Goal: Information Seeking & Learning: Learn about a topic

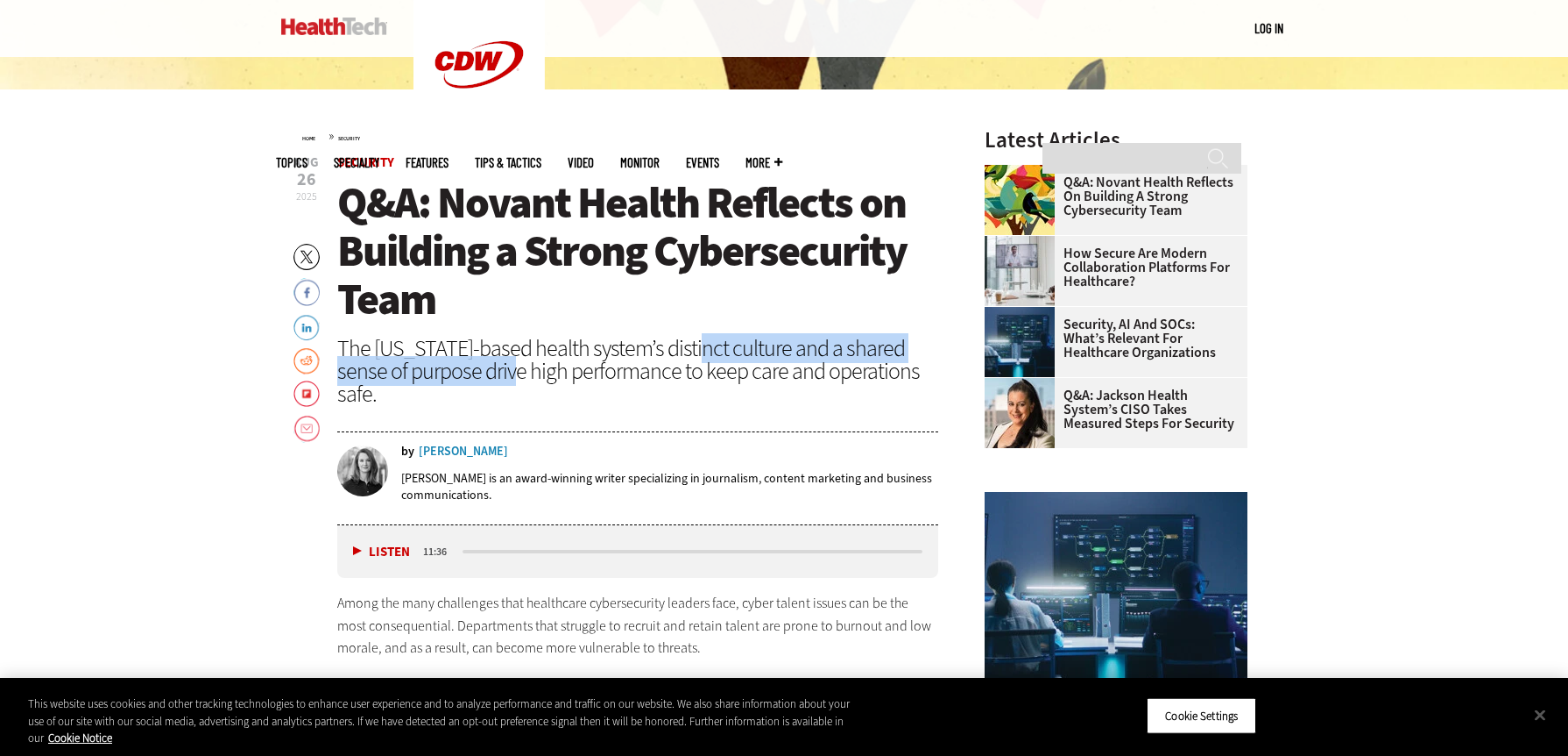
drag, startPoint x: 694, startPoint y: 351, endPoint x: 486, endPoint y: 372, distance: 209.1
click at [486, 372] on div "The [US_STATE]-based health system’s distinct culture and a shared sense of pur…" at bounding box center [638, 370] width 601 height 68
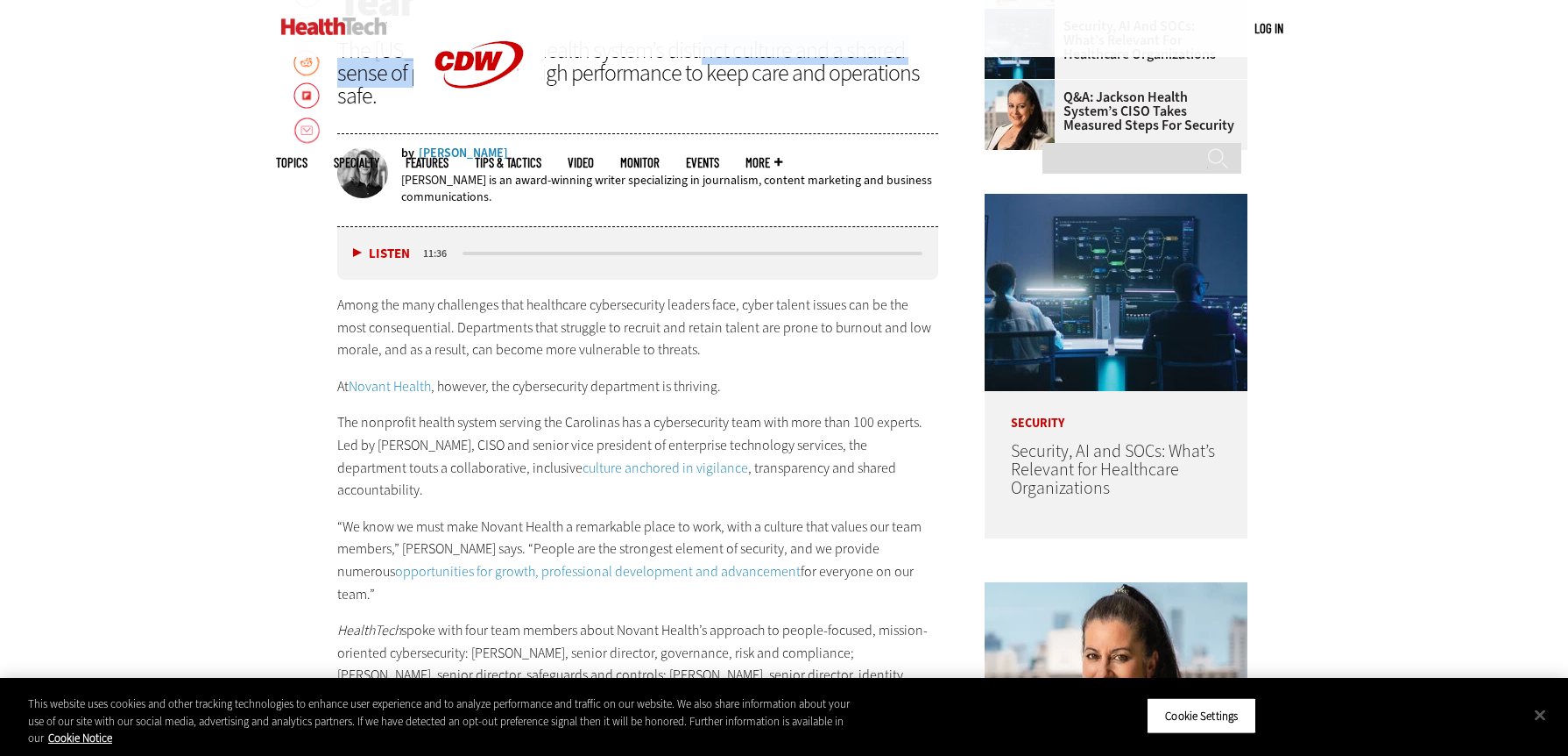
scroll to position [965, 0]
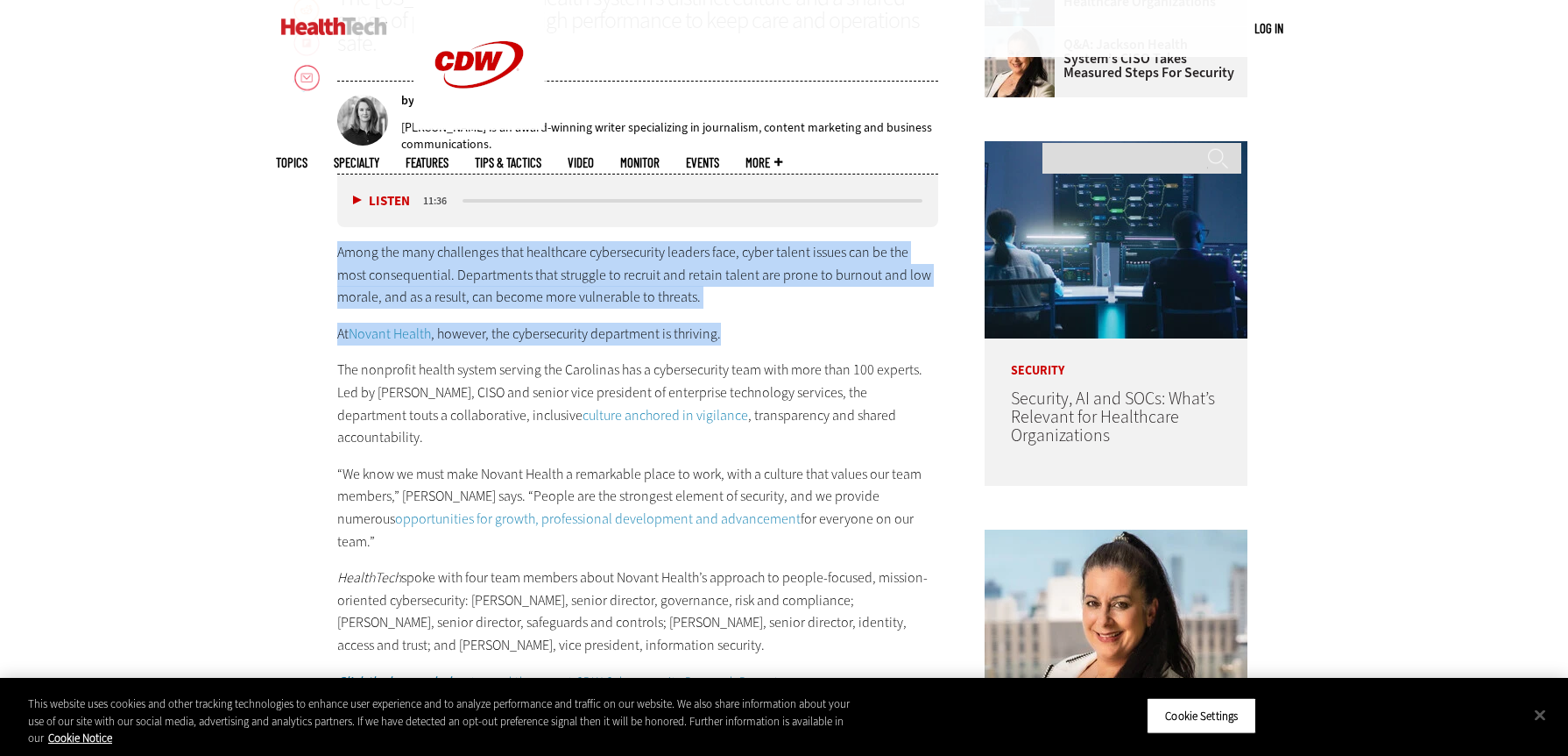
drag, startPoint x: 736, startPoint y: 340, endPoint x: 336, endPoint y: 257, distance: 408.5
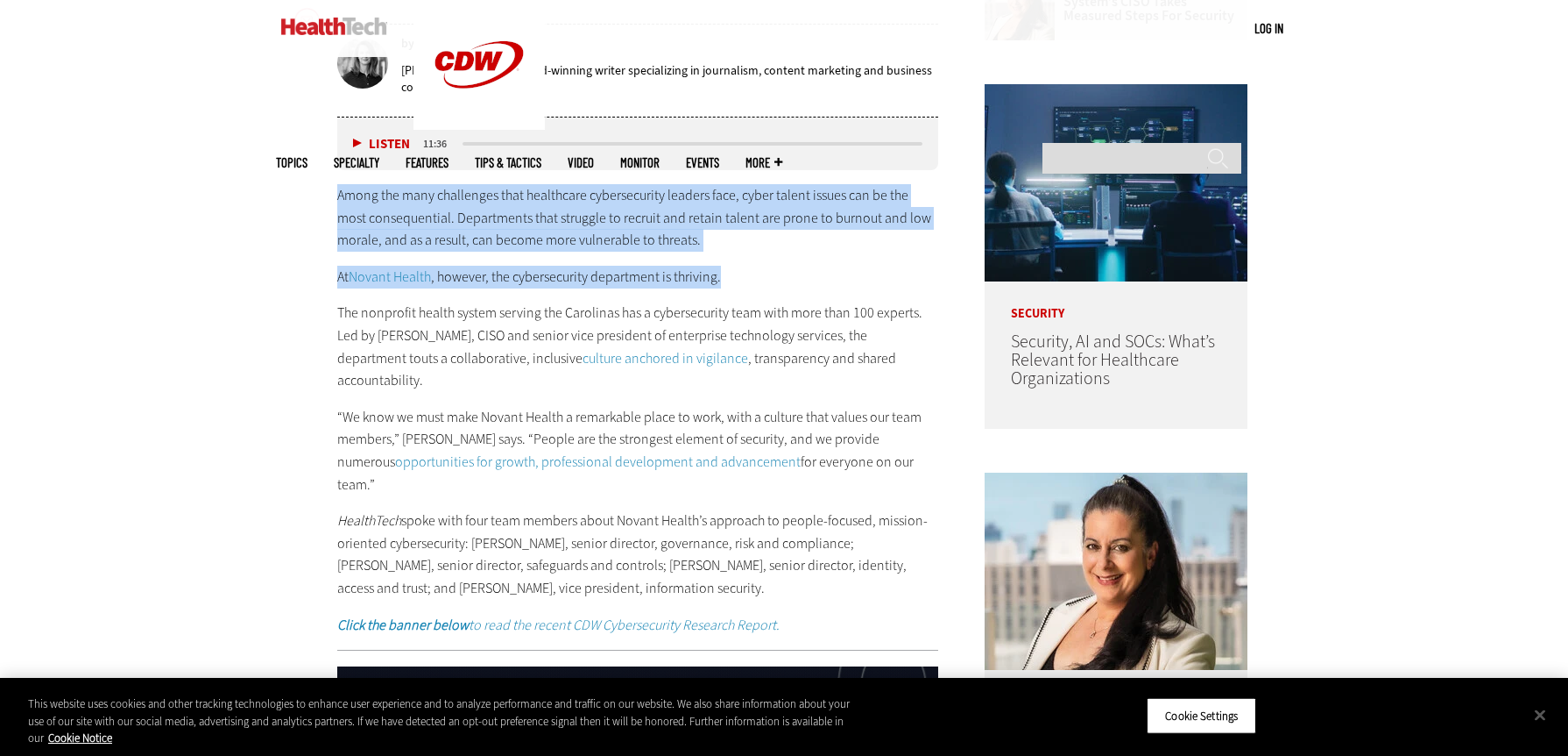
scroll to position [1139, 0]
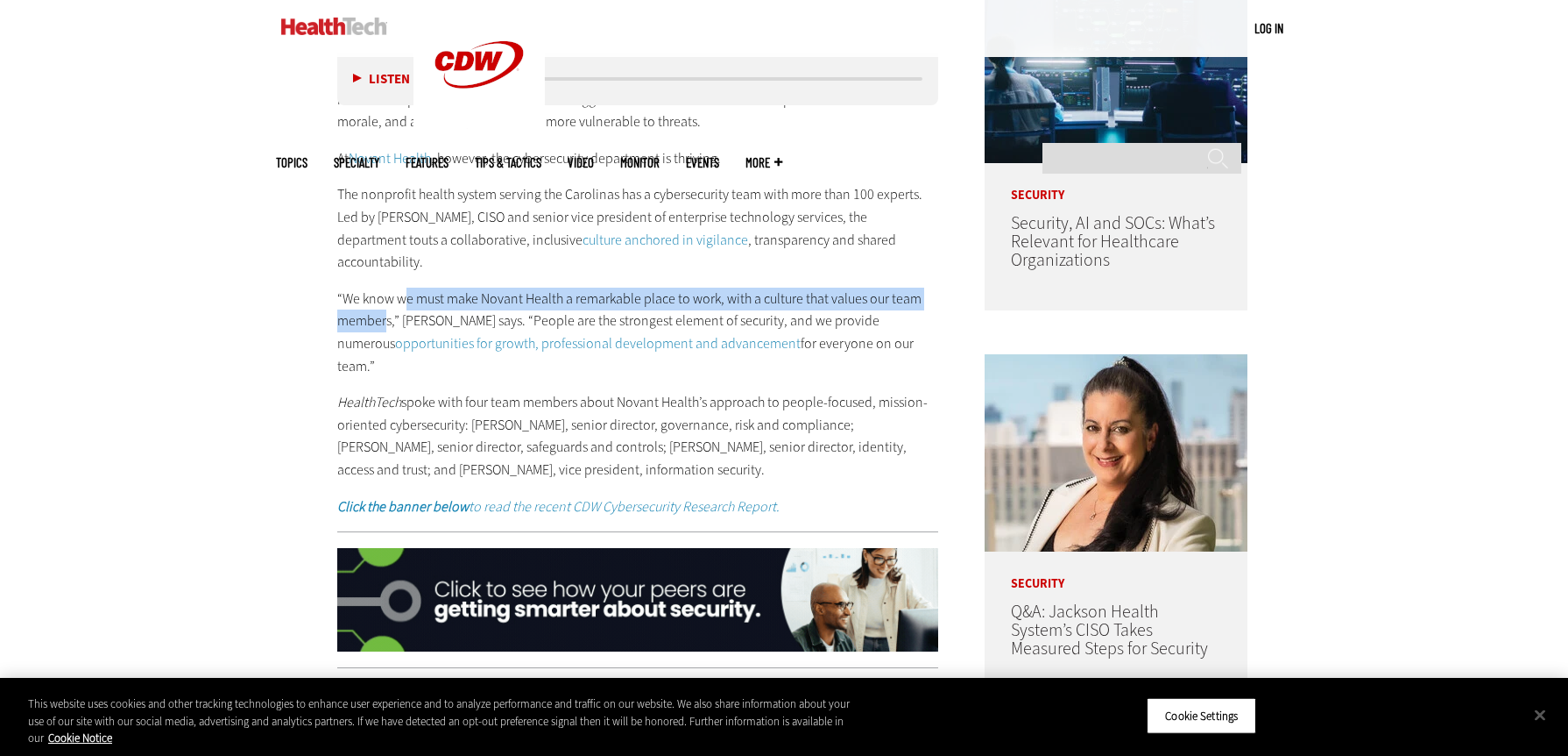
drag, startPoint x: 403, startPoint y: 272, endPoint x: 387, endPoint y: 295, distance: 28.0
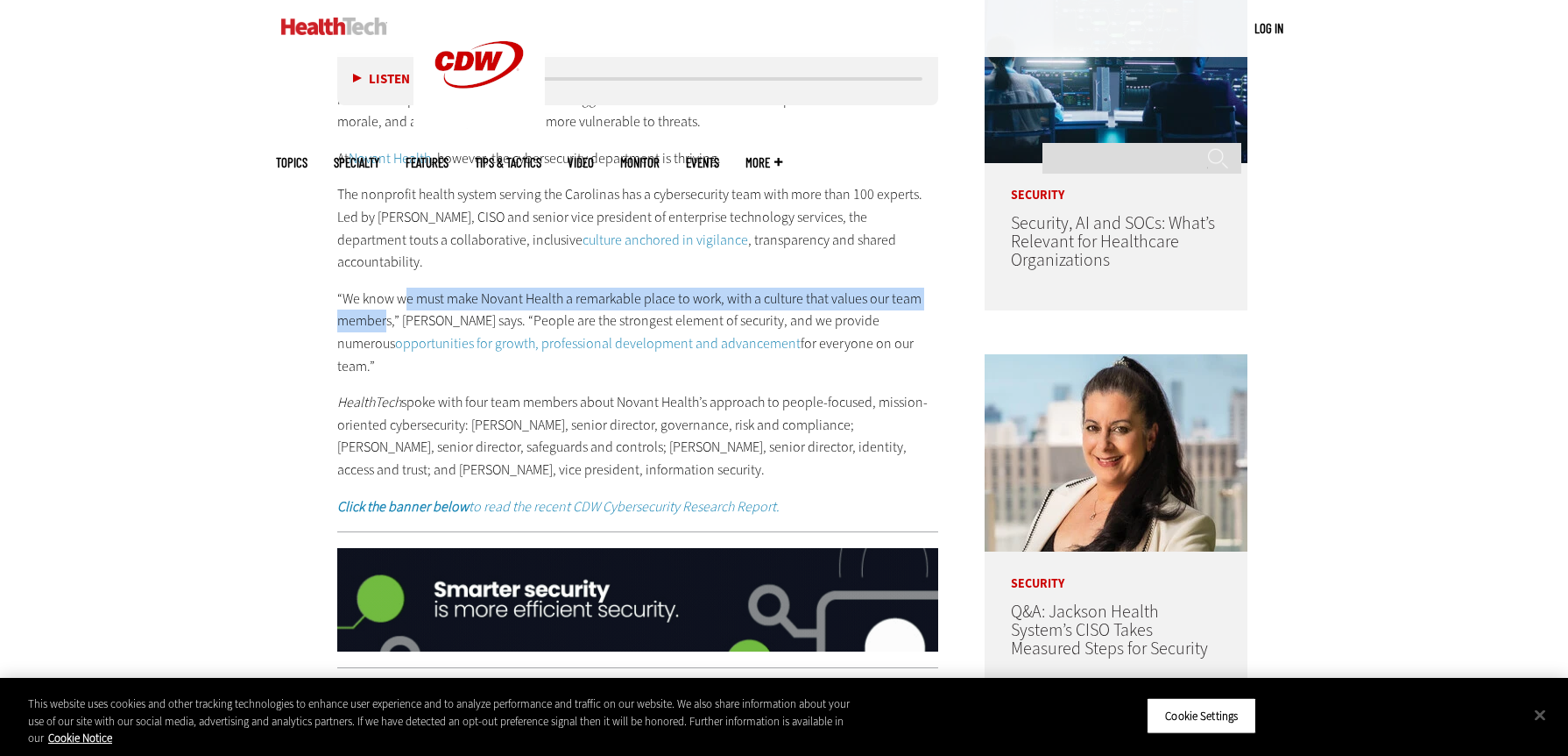
click at [387, 295] on p "“We know we must make Novant Health a remarkable place to work, with a culture …" at bounding box center [638, 332] width 601 height 90
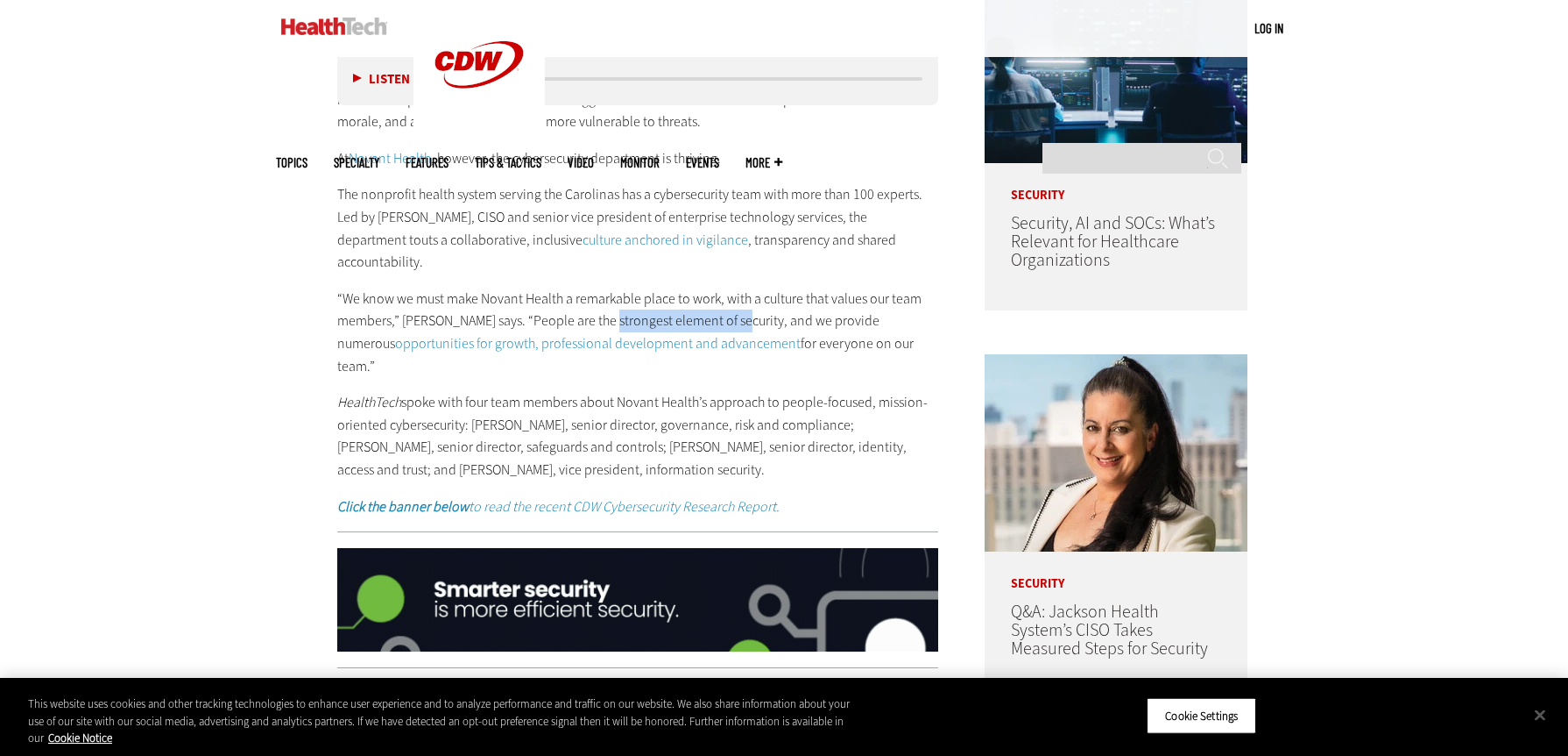
drag, startPoint x: 600, startPoint y: 294, endPoint x: 726, endPoint y: 292, distance: 126.0
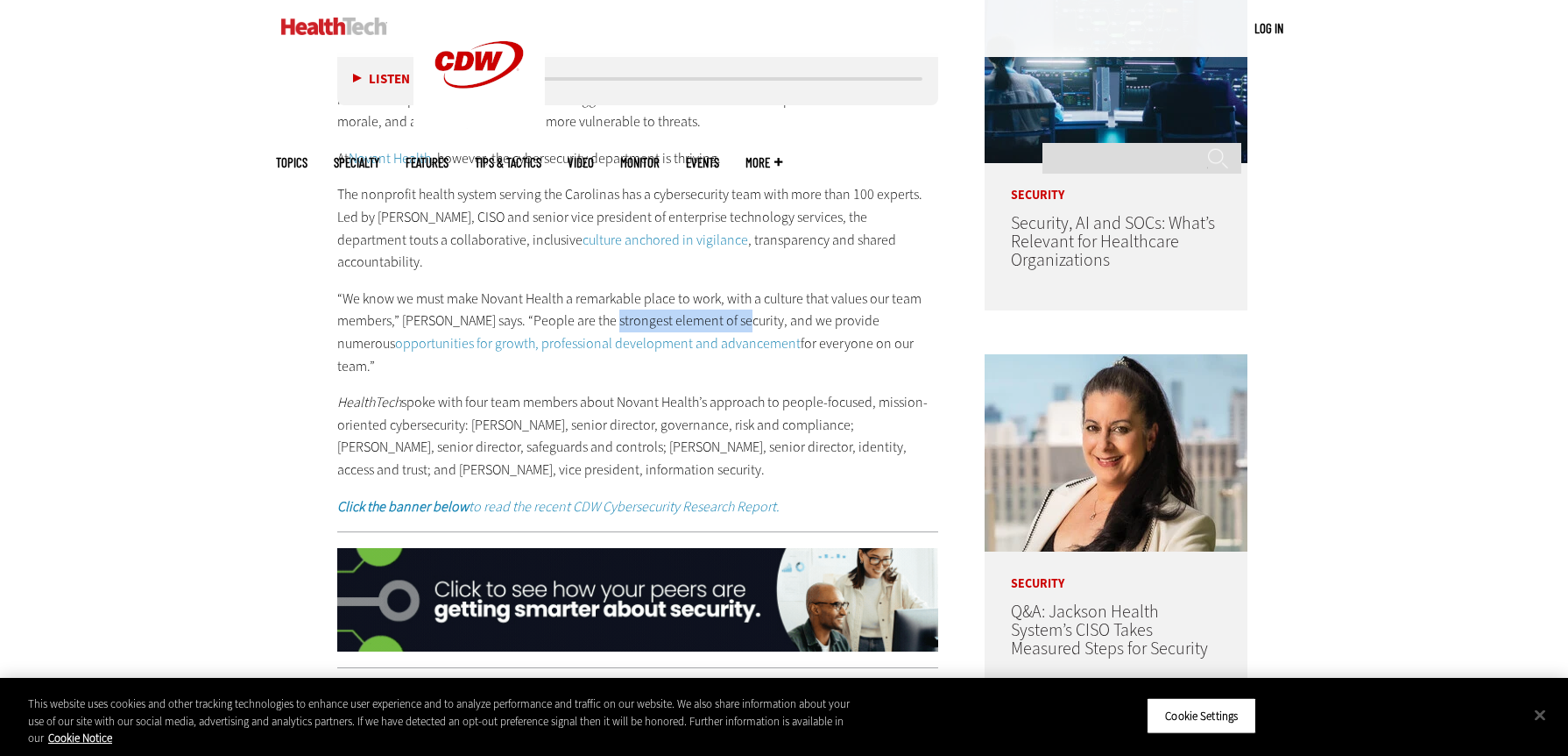
click at [726, 292] on p "“We know we must make Novant Health a remarkable place to work, with a culture …" at bounding box center [638, 332] width 601 height 90
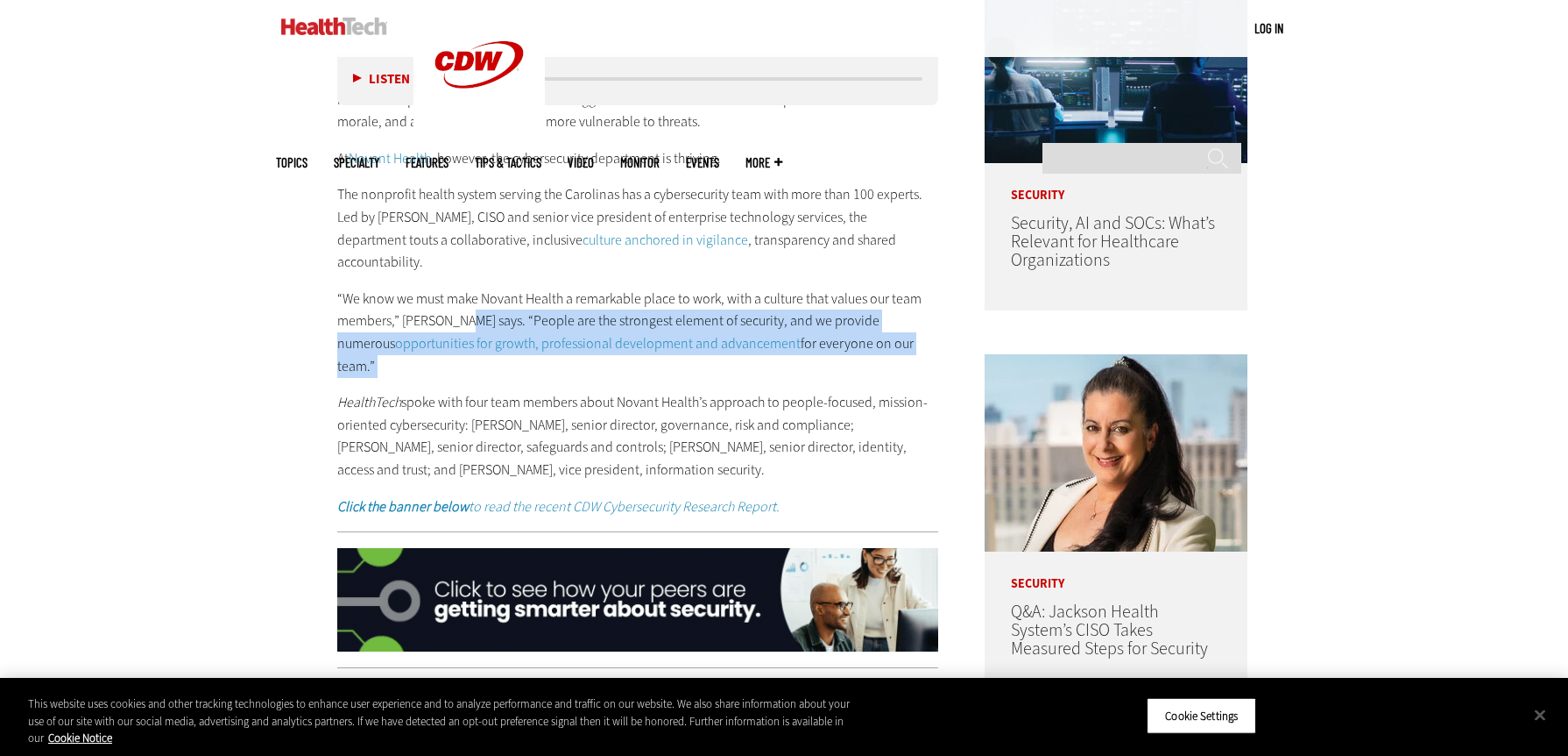
drag, startPoint x: 890, startPoint y: 326, endPoint x: 458, endPoint y: 303, distance: 432.6
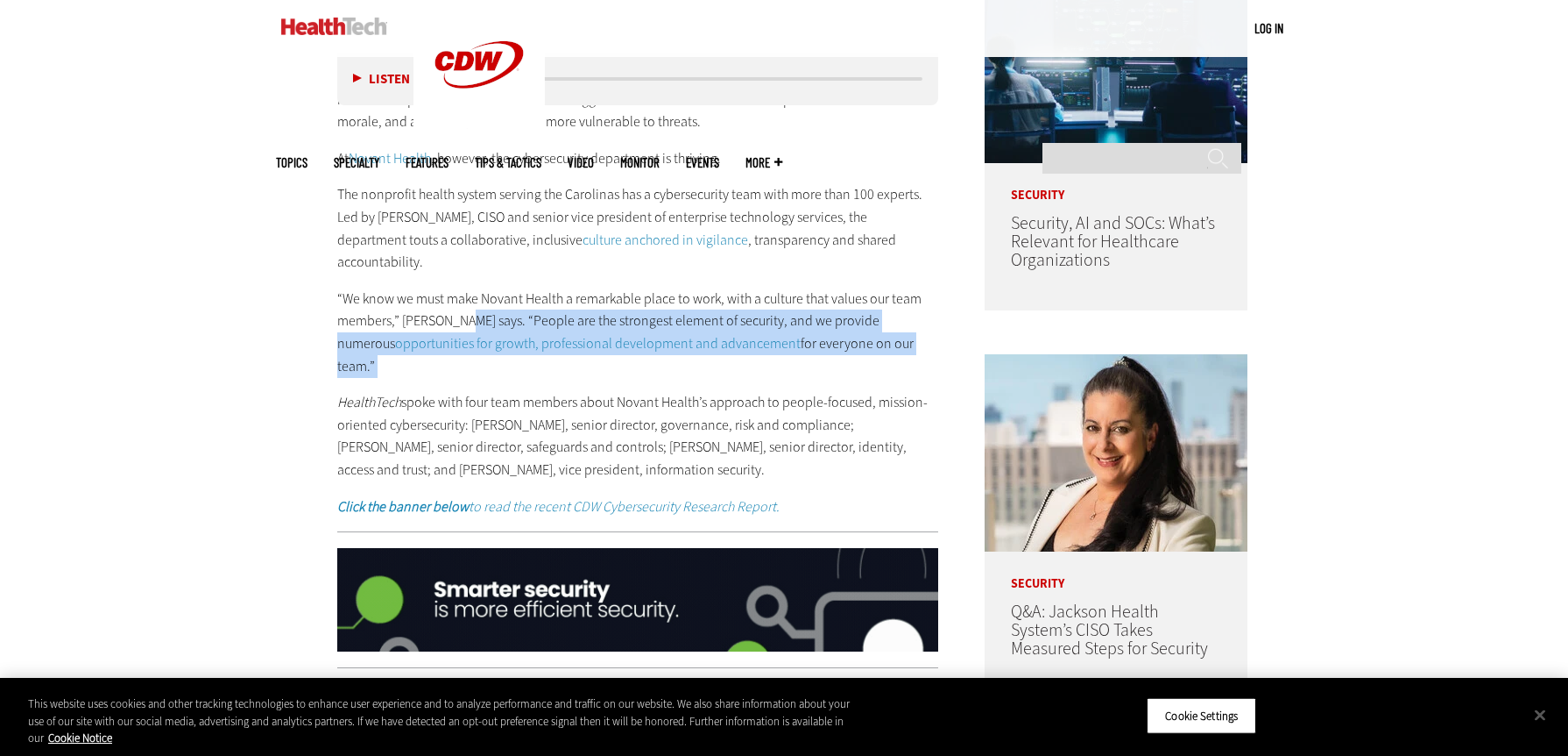
click at [458, 303] on p "“We know we must make Novant Health a remarkable place to work, with a culture …" at bounding box center [638, 332] width 601 height 90
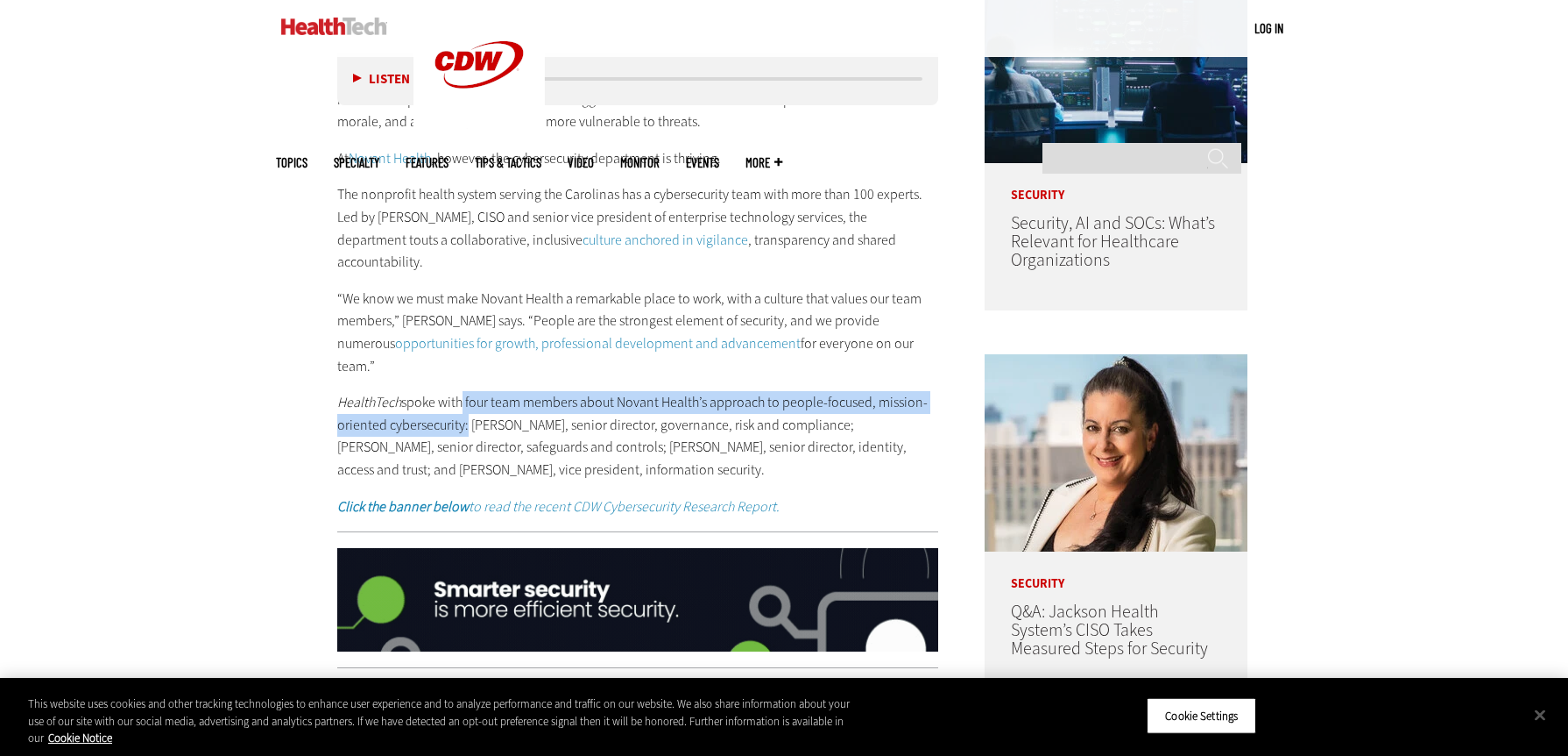
drag, startPoint x: 466, startPoint y: 382, endPoint x: 462, endPoint y: 359, distance: 23.3
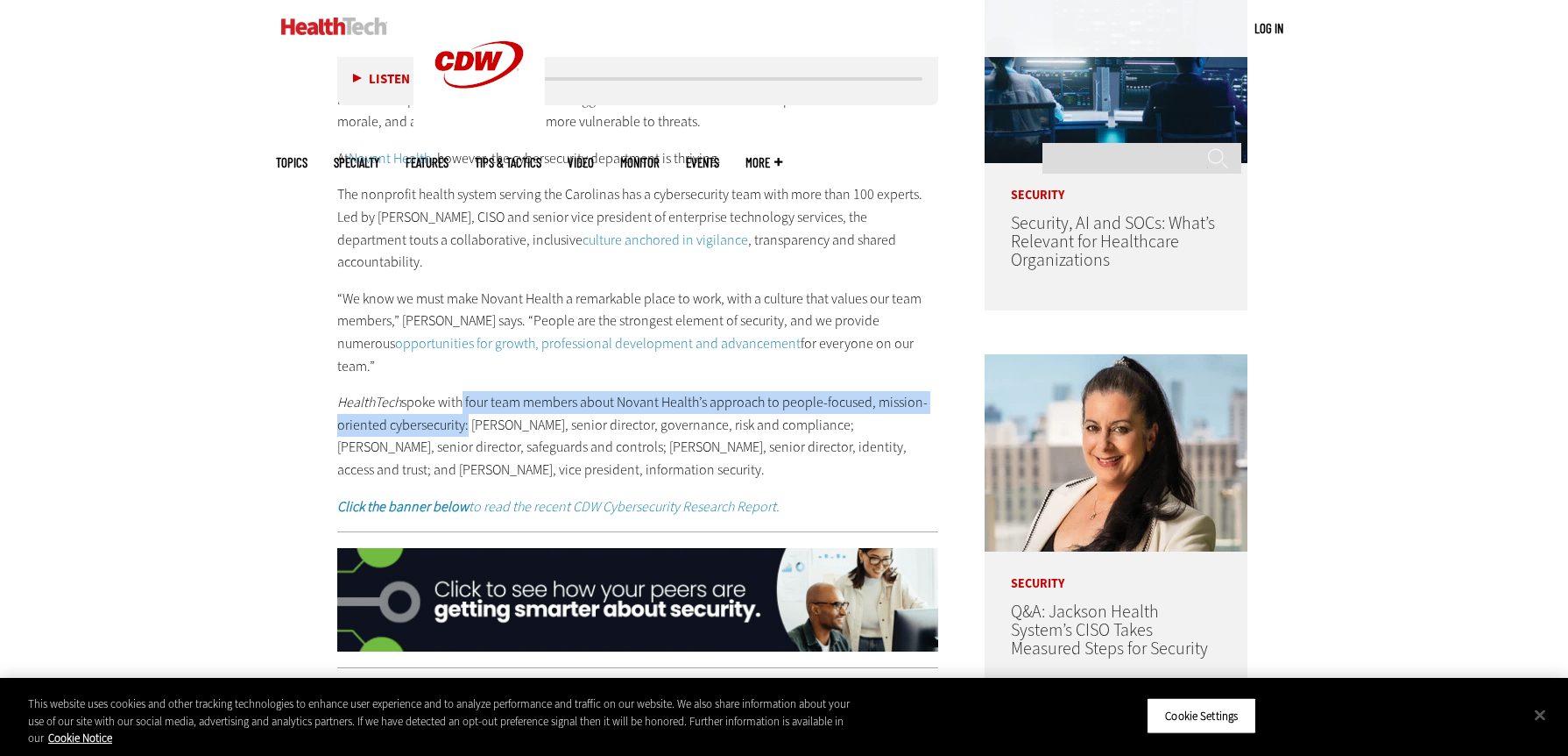
click at [462, 391] on p "HealthTech spoke with four team members about Novant Health’s approach to peopl…" at bounding box center [638, 436] width 601 height 90
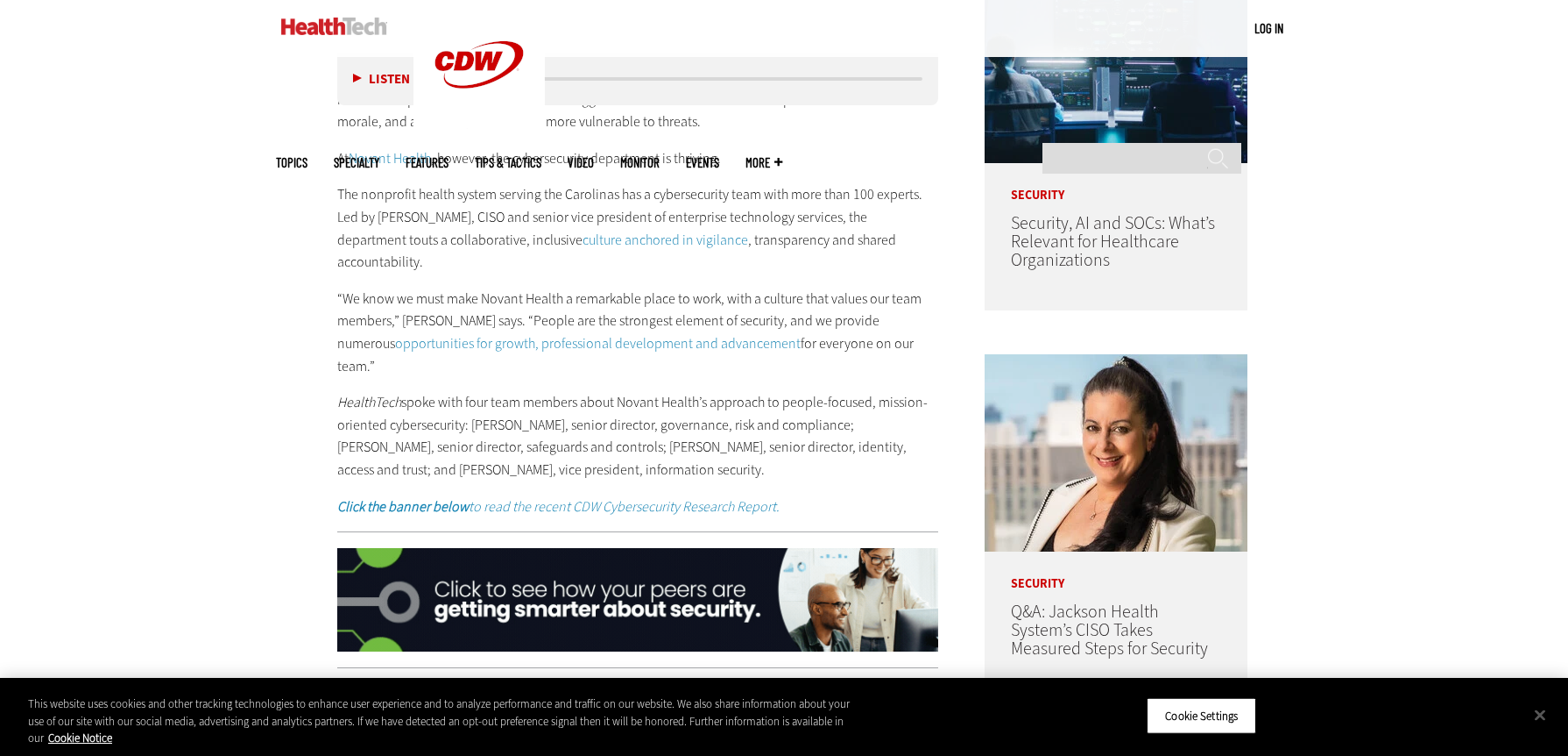
drag, startPoint x: 462, startPoint y: 359, endPoint x: 591, endPoint y: 387, distance: 132.0
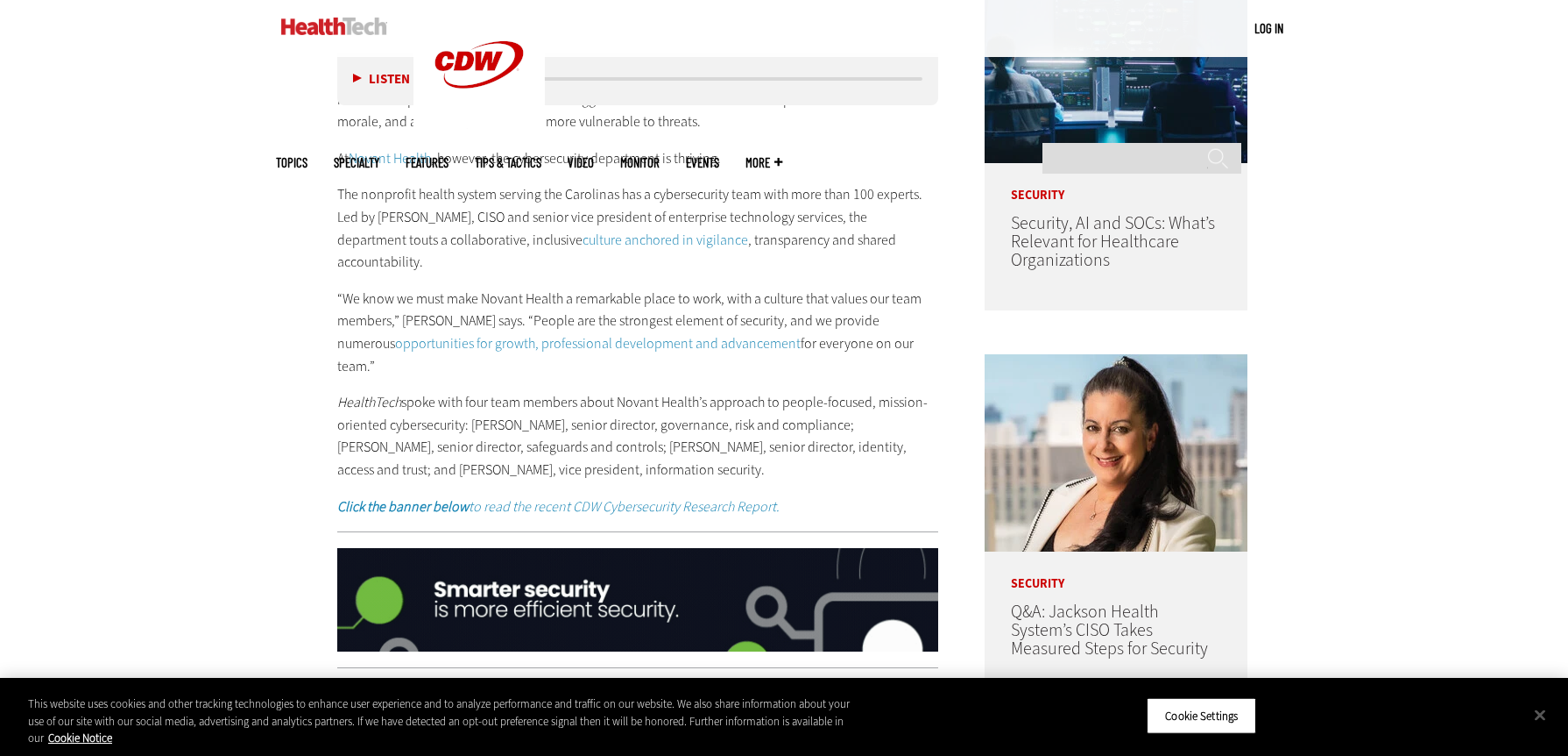
click at [591, 391] on p "HealthTech spoke with four team members about Novant Health’s approach to peopl…" at bounding box center [638, 436] width 601 height 90
drag, startPoint x: 631, startPoint y: 379, endPoint x: 817, endPoint y: 376, distance: 186.0
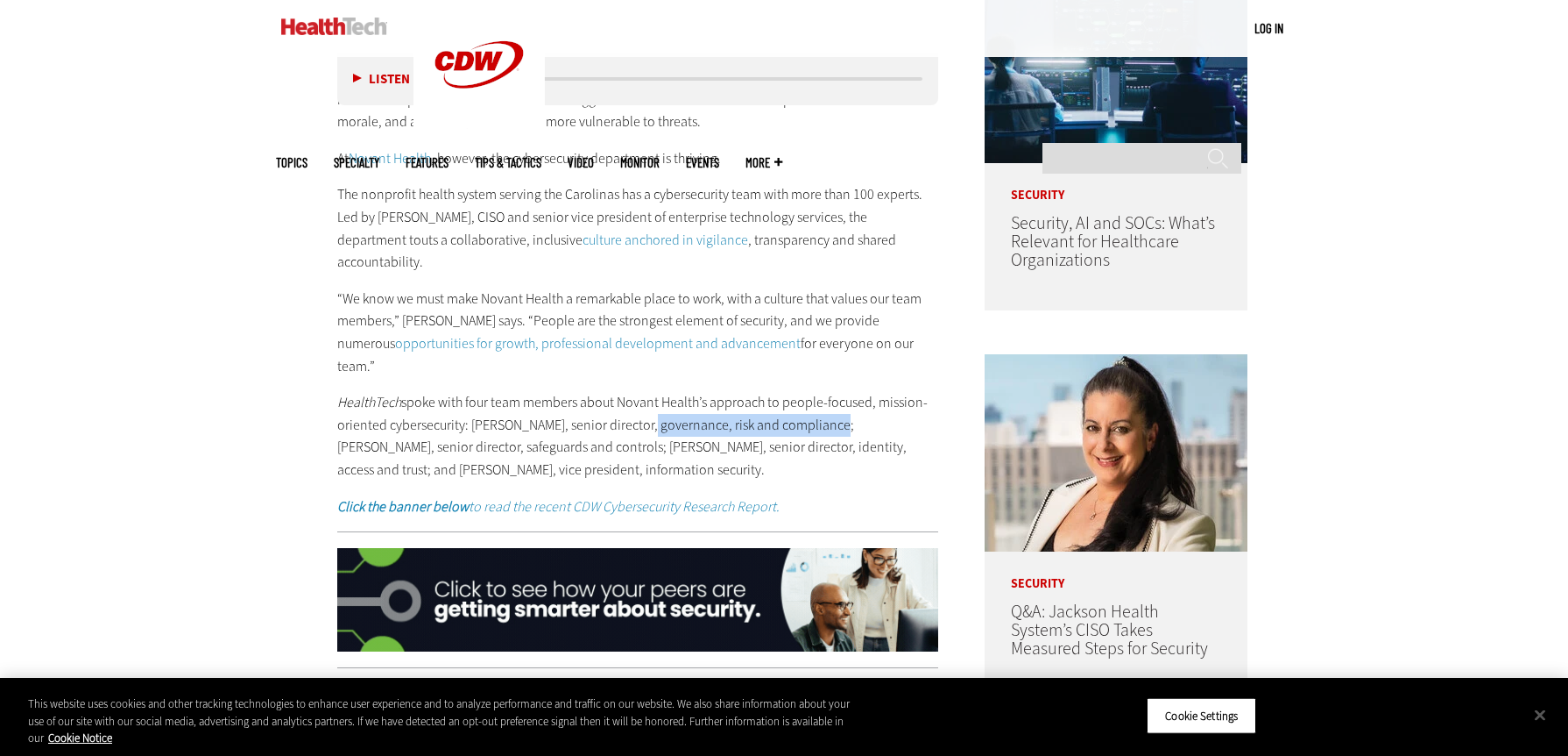
click at [817, 391] on p "HealthTech spoke with four team members about Novant Health’s approach to peopl…" at bounding box center [638, 436] width 601 height 90
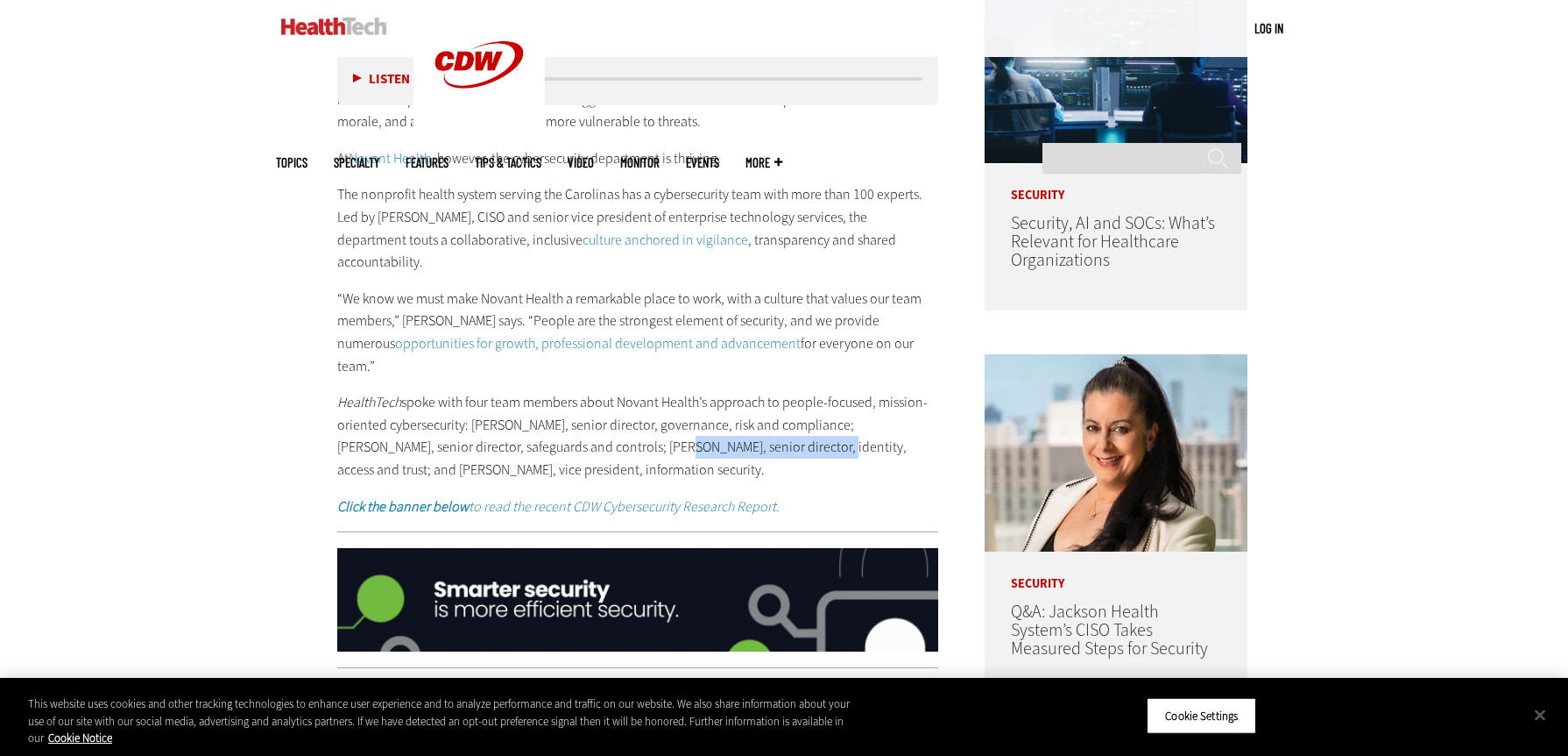
drag, startPoint x: 646, startPoint y: 400, endPoint x: 799, endPoint y: 406, distance: 153.1
click at [799, 406] on p "HealthTech spoke with four team members about Novant Health’s approach to peopl…" at bounding box center [638, 436] width 601 height 90
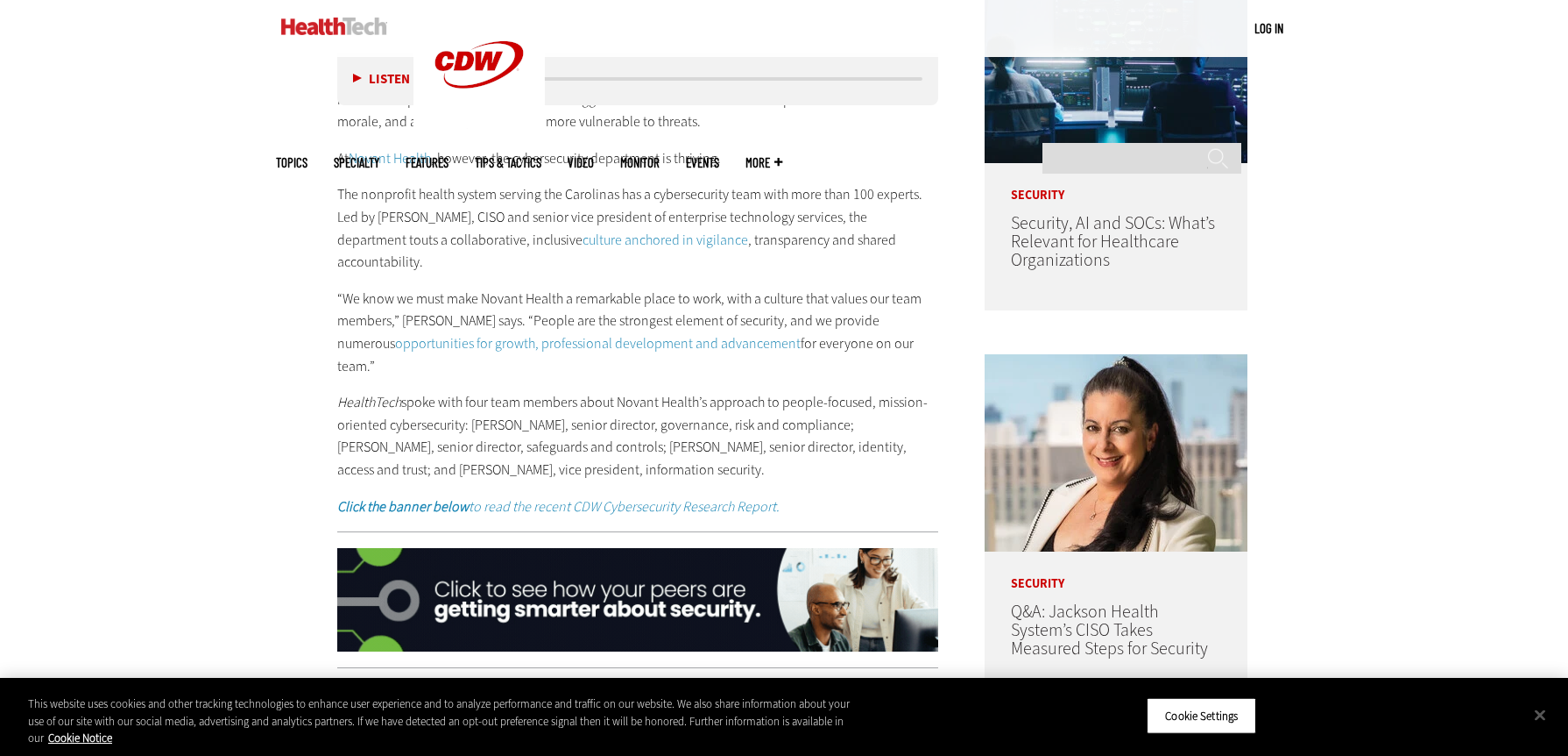
drag, startPoint x: 799, startPoint y: 406, endPoint x: 882, endPoint y: 409, distance: 83.1
click at [910, 408] on p "HealthTech spoke with four team members about Novant Health’s approach to peopl…" at bounding box center [638, 436] width 601 height 90
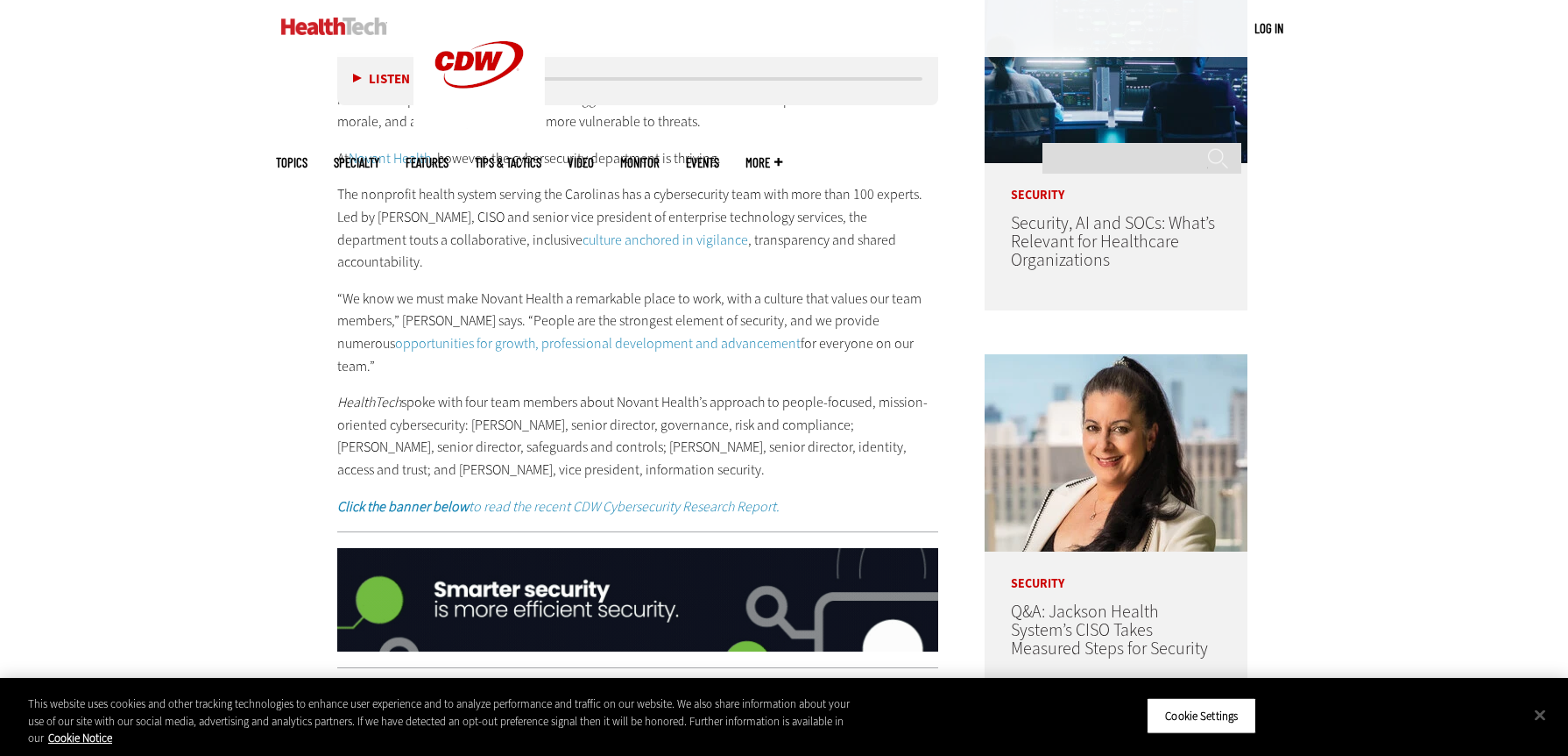
drag, startPoint x: 709, startPoint y: 431, endPoint x: 469, endPoint y: 382, distance: 245.0
click at [469, 391] on p "HealthTech spoke with four team members about Novant Health’s approach to peopl…" at bounding box center [638, 436] width 601 height 90
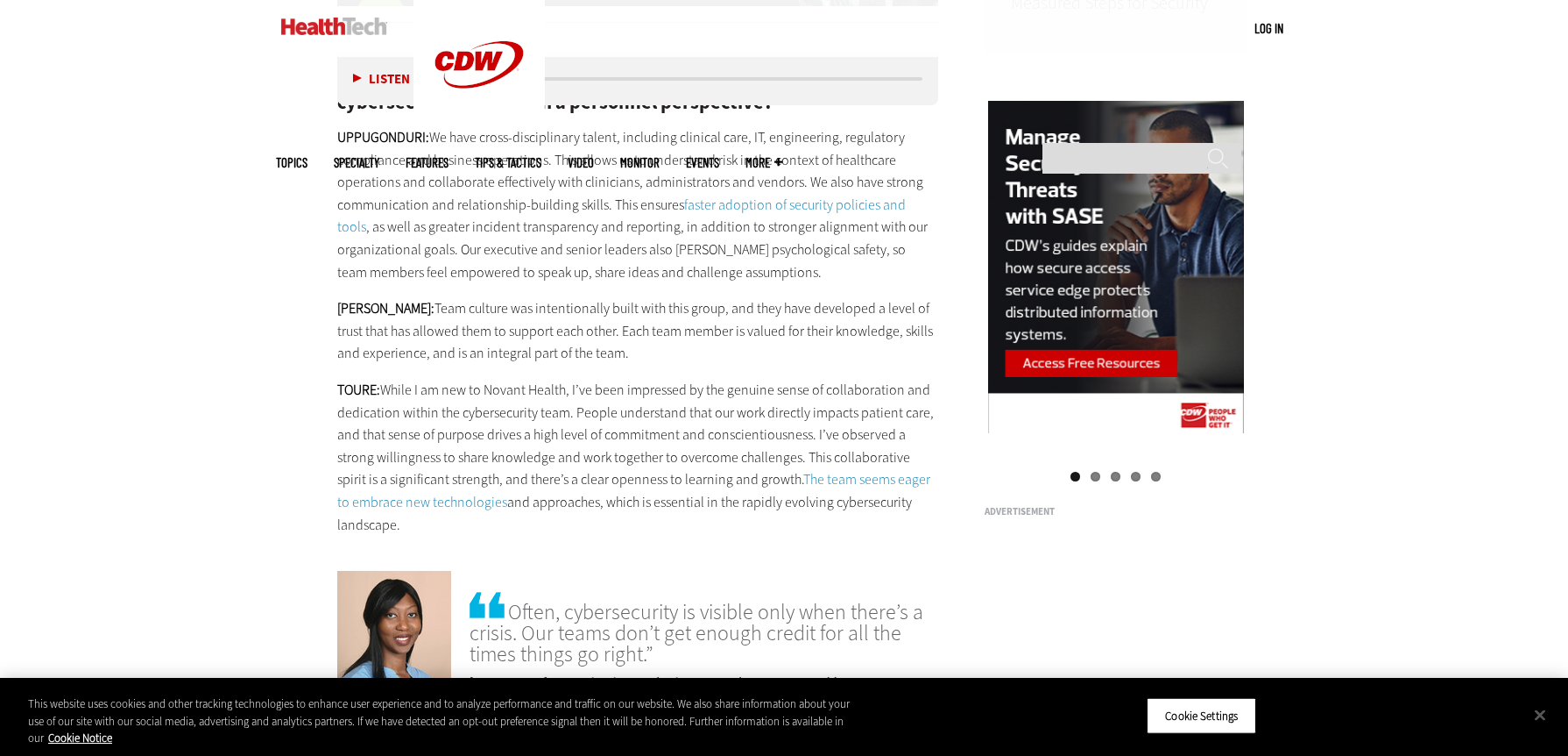
scroll to position [1753, 0]
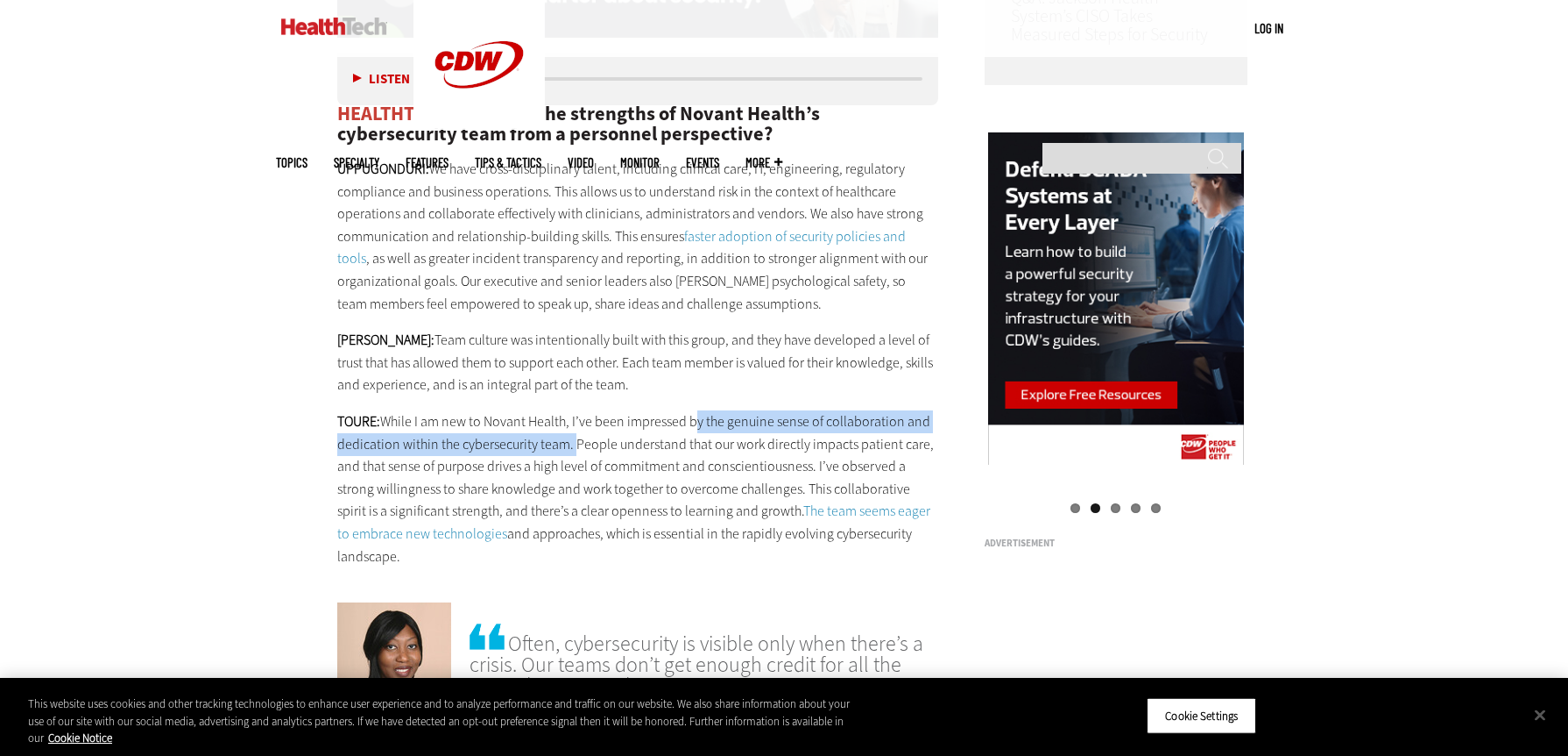
drag, startPoint x: 690, startPoint y: 373, endPoint x: 569, endPoint y: 402, distance: 124.4
click at [569, 410] on p "TOURE: While I am new to Novant Health, I’ve been impressed by the genuine sens…" at bounding box center [638, 488] width 601 height 157
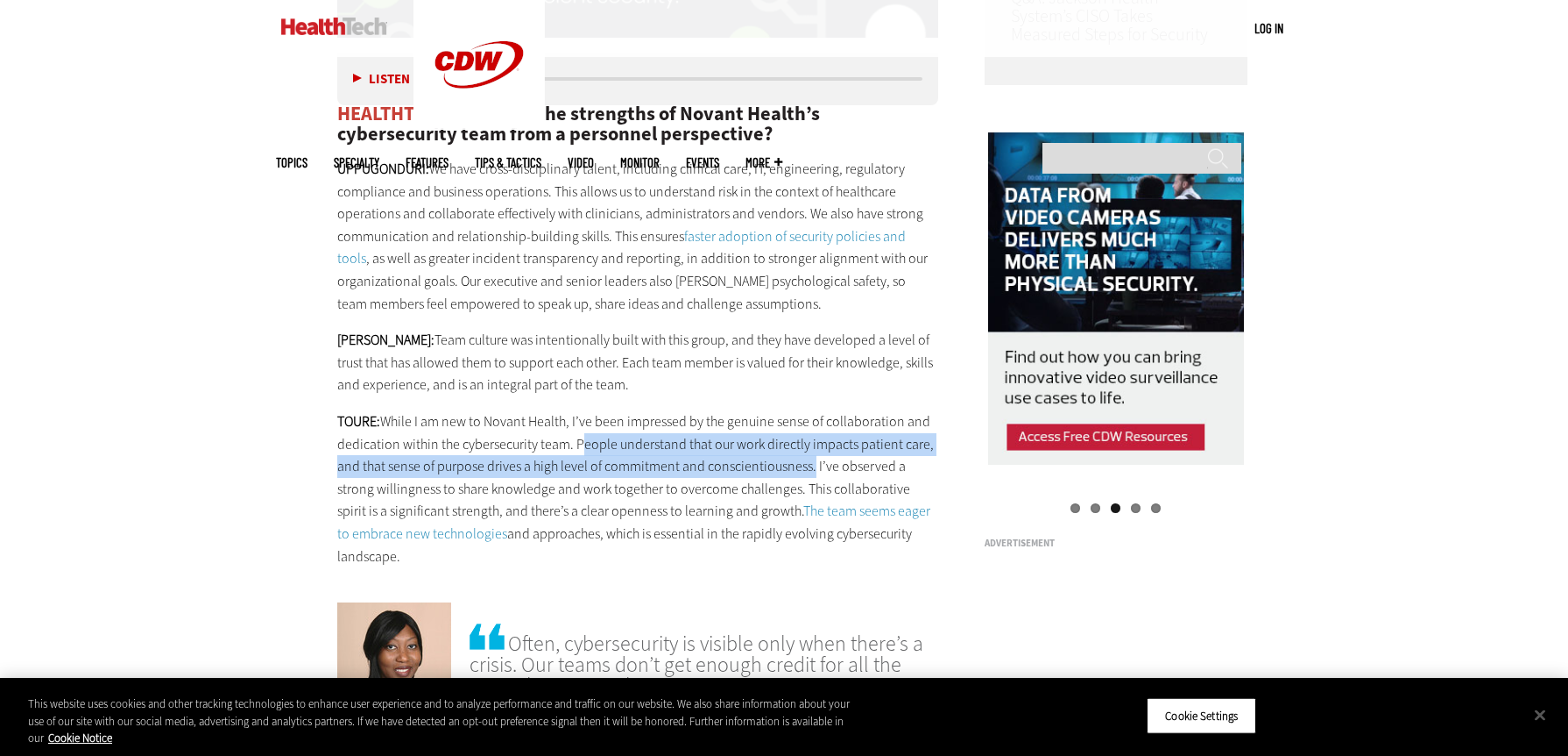
drag, startPoint x: 808, startPoint y: 427, endPoint x: 576, endPoint y: 402, distance: 233.3
click at [576, 410] on p "TOURE: While I am new to Novant Health, I’ve been impressed by the genuine sens…" at bounding box center [638, 488] width 601 height 157
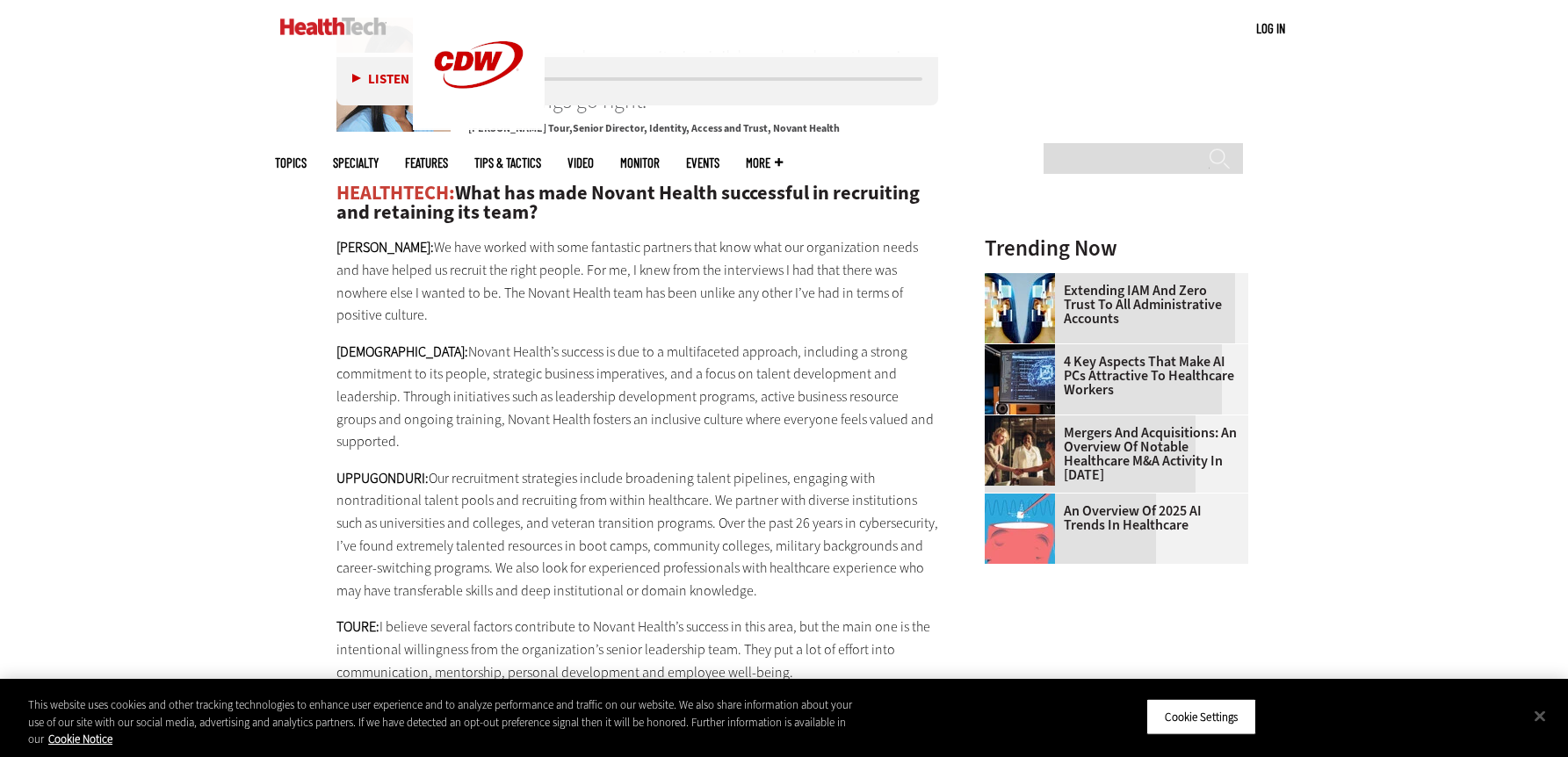
scroll to position [2369, 0]
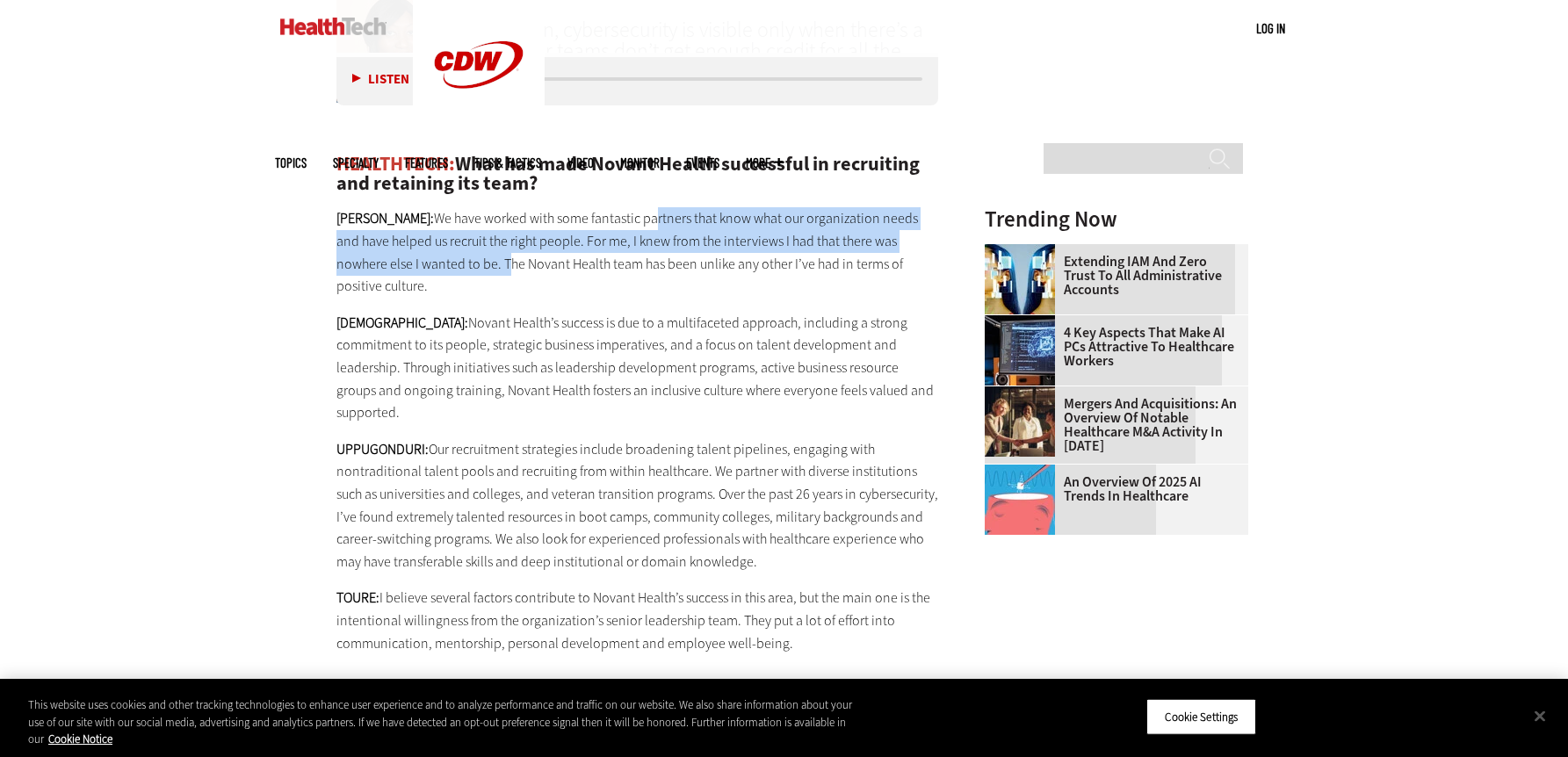
drag, startPoint x: 602, startPoint y: 169, endPoint x: 417, endPoint y: 226, distance: 193.6
click at [417, 226] on p "[PERSON_NAME]: We have worked with some fantastic partners that know what our o…" at bounding box center [637, 251] width 603 height 90
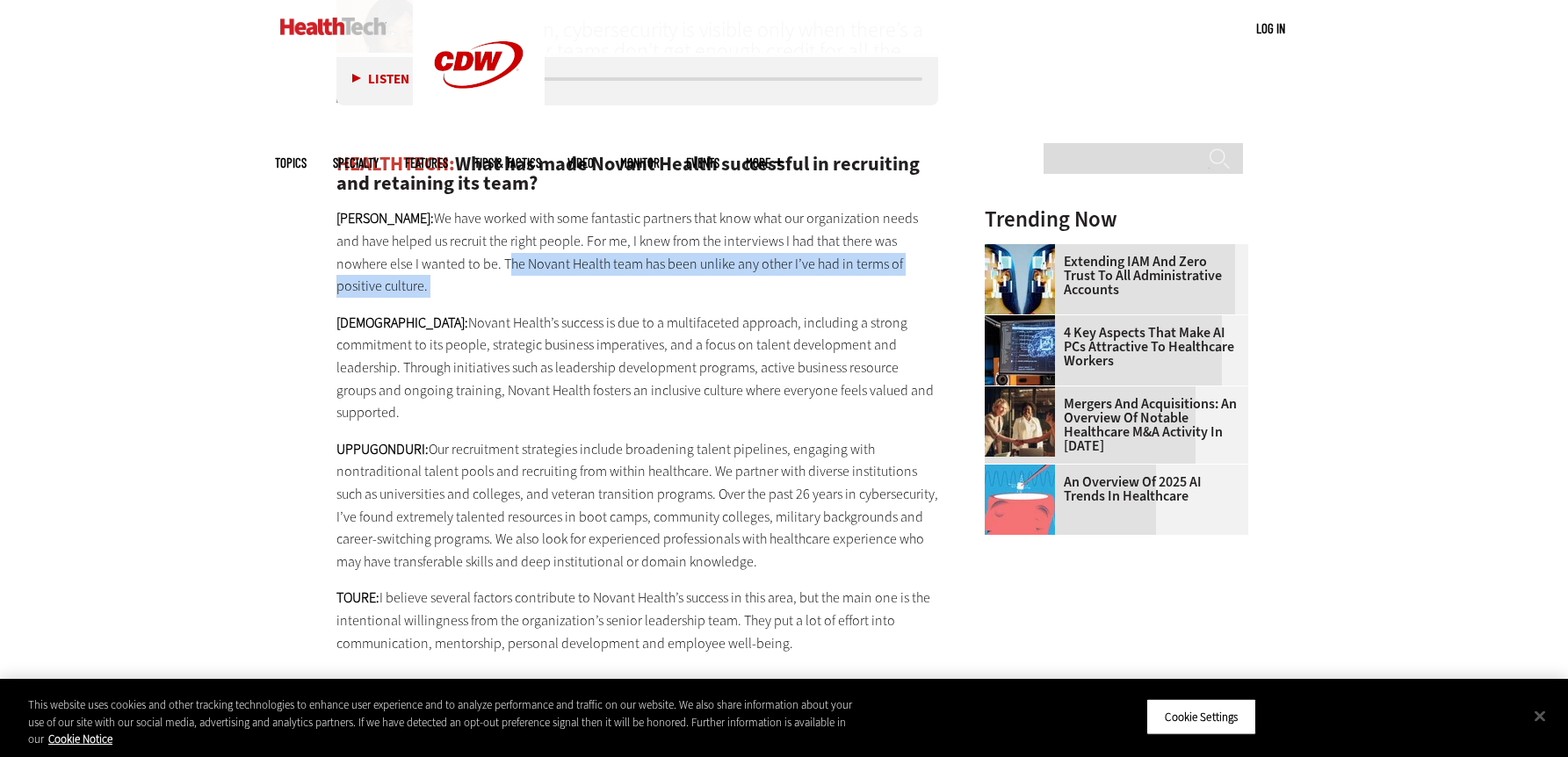
drag, startPoint x: 914, startPoint y: 220, endPoint x: 418, endPoint y: 228, distance: 496.1
click at [418, 228] on p "[PERSON_NAME]: We have worked with some fantastic partners that know what our o…" at bounding box center [637, 251] width 603 height 90
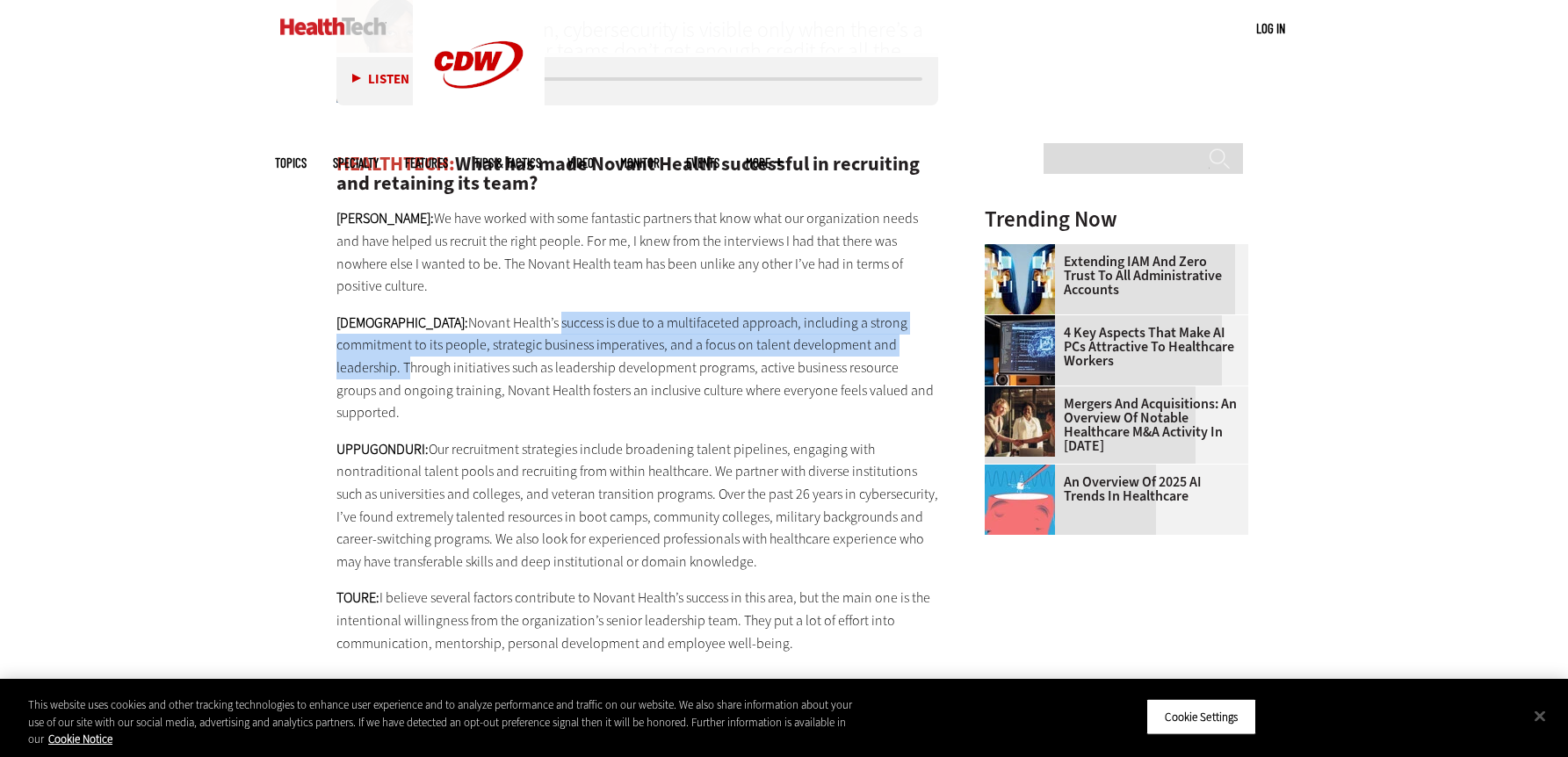
drag, startPoint x: 502, startPoint y: 255, endPoint x: 880, endPoint y: 286, distance: 379.3
click at [880, 312] on p "[PERSON_NAME]: Novant Health’s success is due to a multifaceted approach, inclu…" at bounding box center [637, 368] width 603 height 112
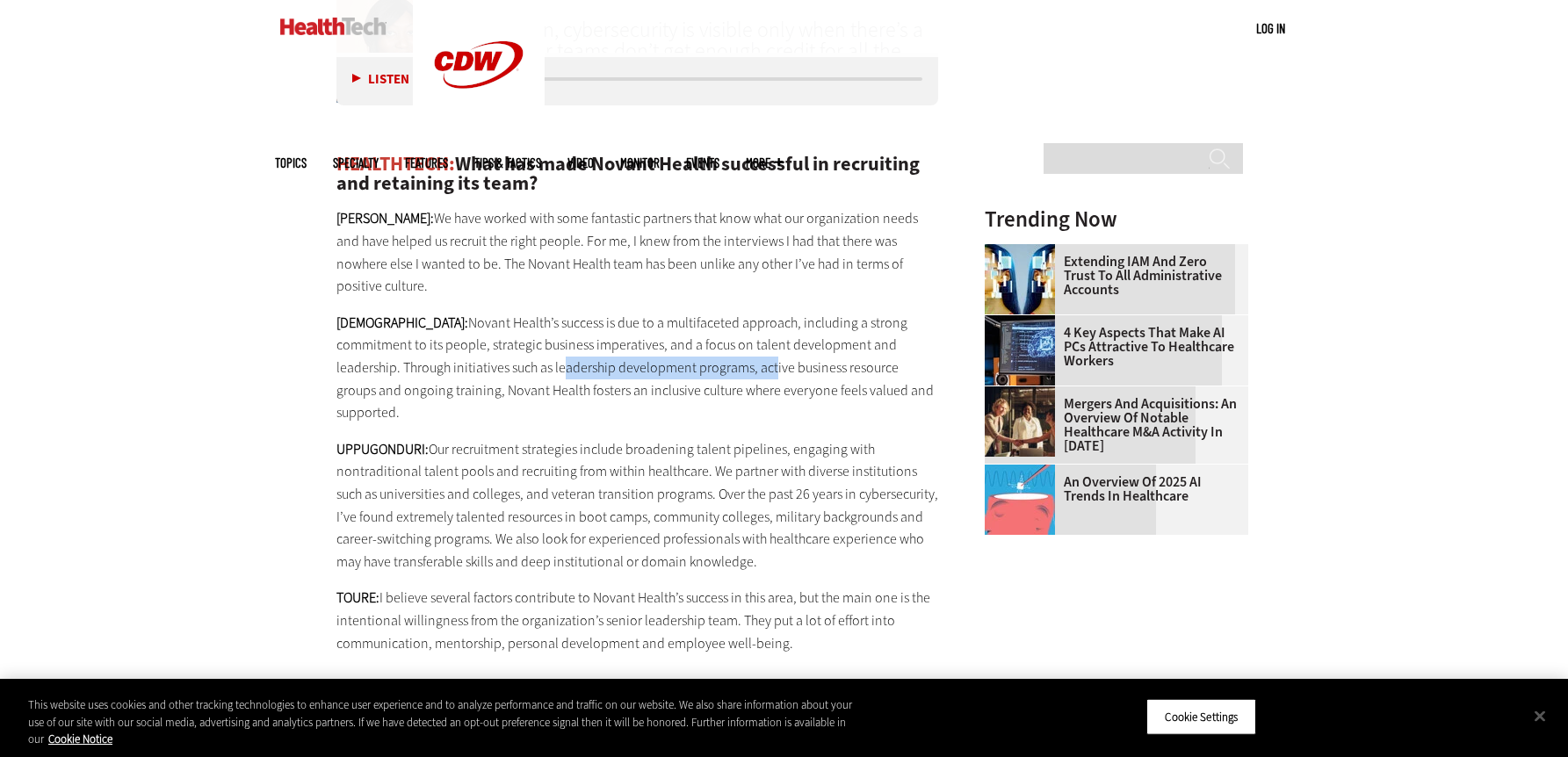
drag, startPoint x: 440, startPoint y: 307, endPoint x: 652, endPoint y: 304, distance: 212.0
click at [652, 312] on p "[PERSON_NAME]: Novant Health’s success is due to a multifaceted approach, inclu…" at bounding box center [637, 368] width 603 height 112
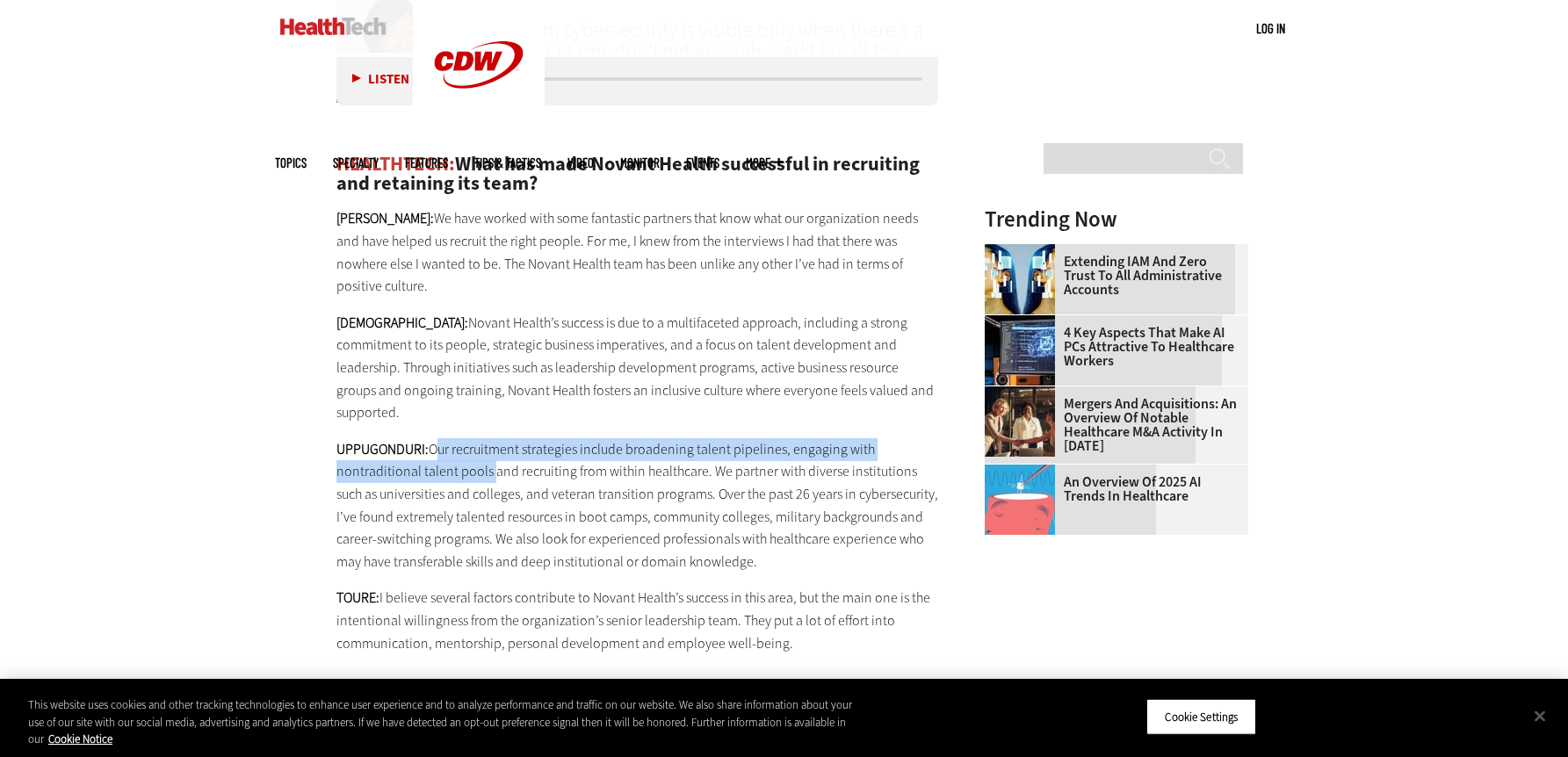
drag, startPoint x: 430, startPoint y: 357, endPoint x: 487, endPoint y: 382, distance: 62.2
click at [487, 438] on p "UPPUGONDURI: Our recruitment strategies include broadening talent pipelines, en…" at bounding box center [637, 506] width 603 height 135
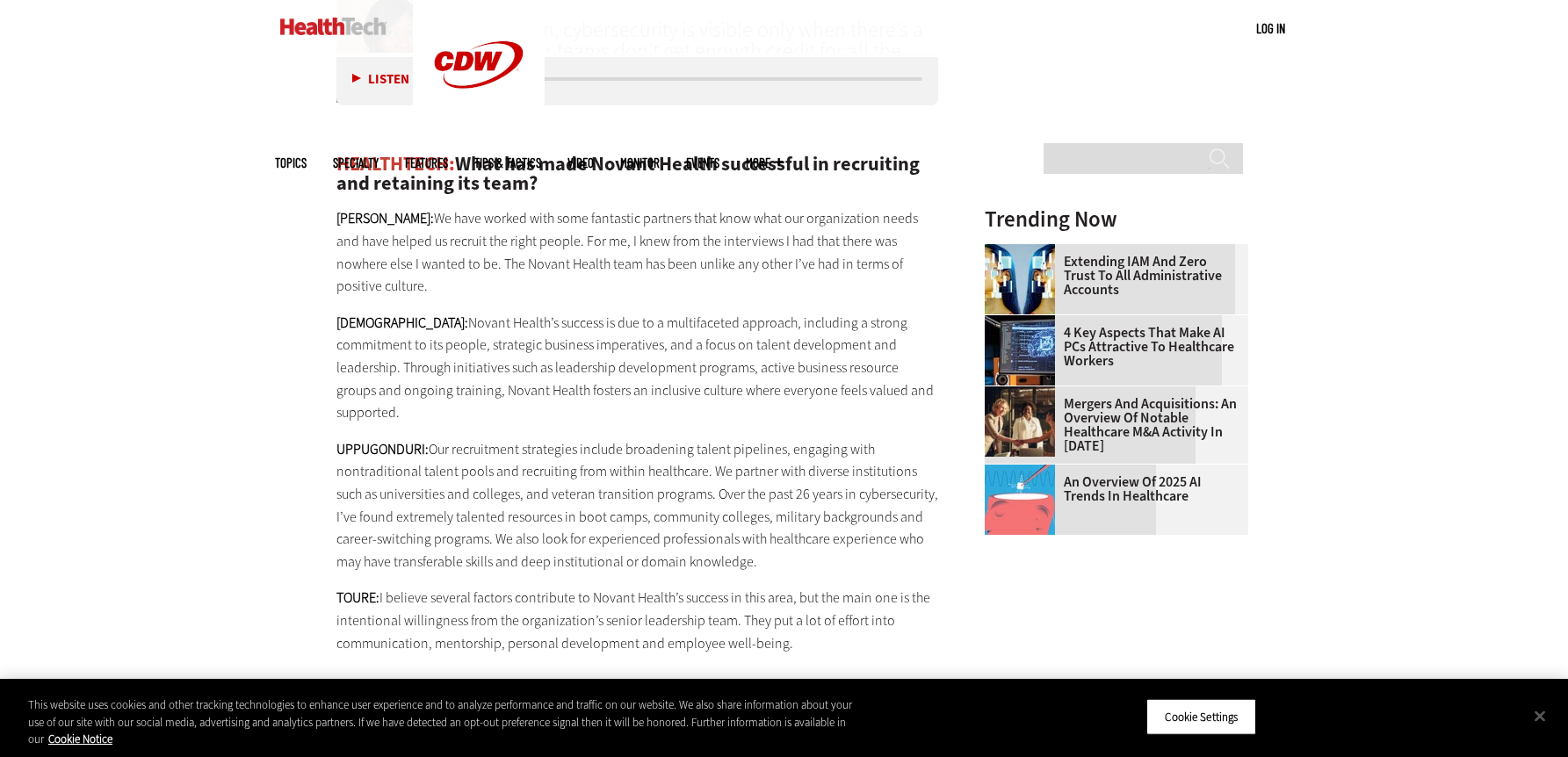
click at [699, 438] on p "UPPUGONDURI: Our recruitment strategies include broadening talent pipelines, en…" at bounding box center [637, 506] width 603 height 135
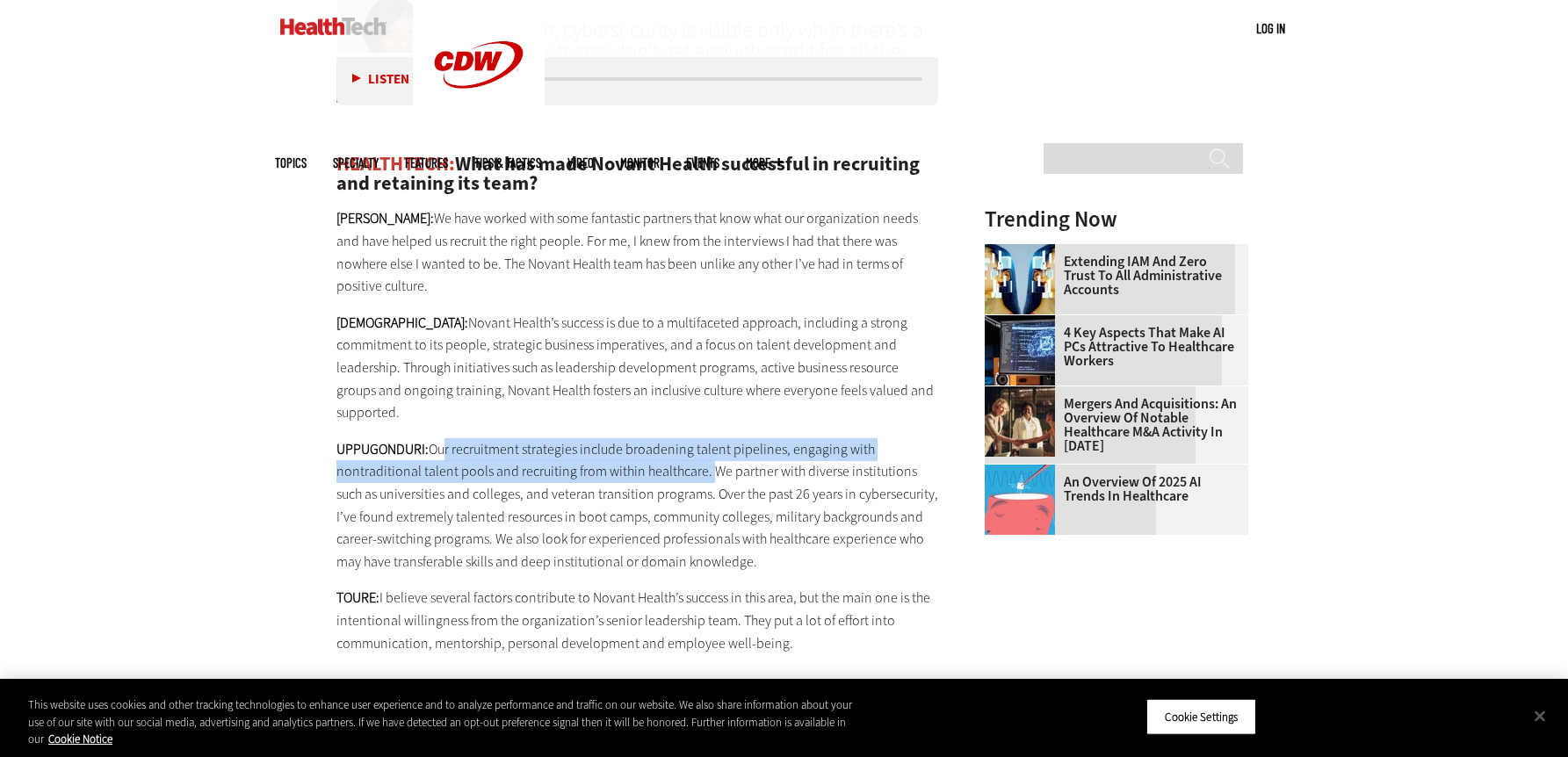
drag, startPoint x: 703, startPoint y: 379, endPoint x: 435, endPoint y: 361, distance: 268.6
click at [435, 438] on p "UPPUGONDURI: Our recruitment strategies include broadening talent pipelines, en…" at bounding box center [637, 506] width 603 height 135
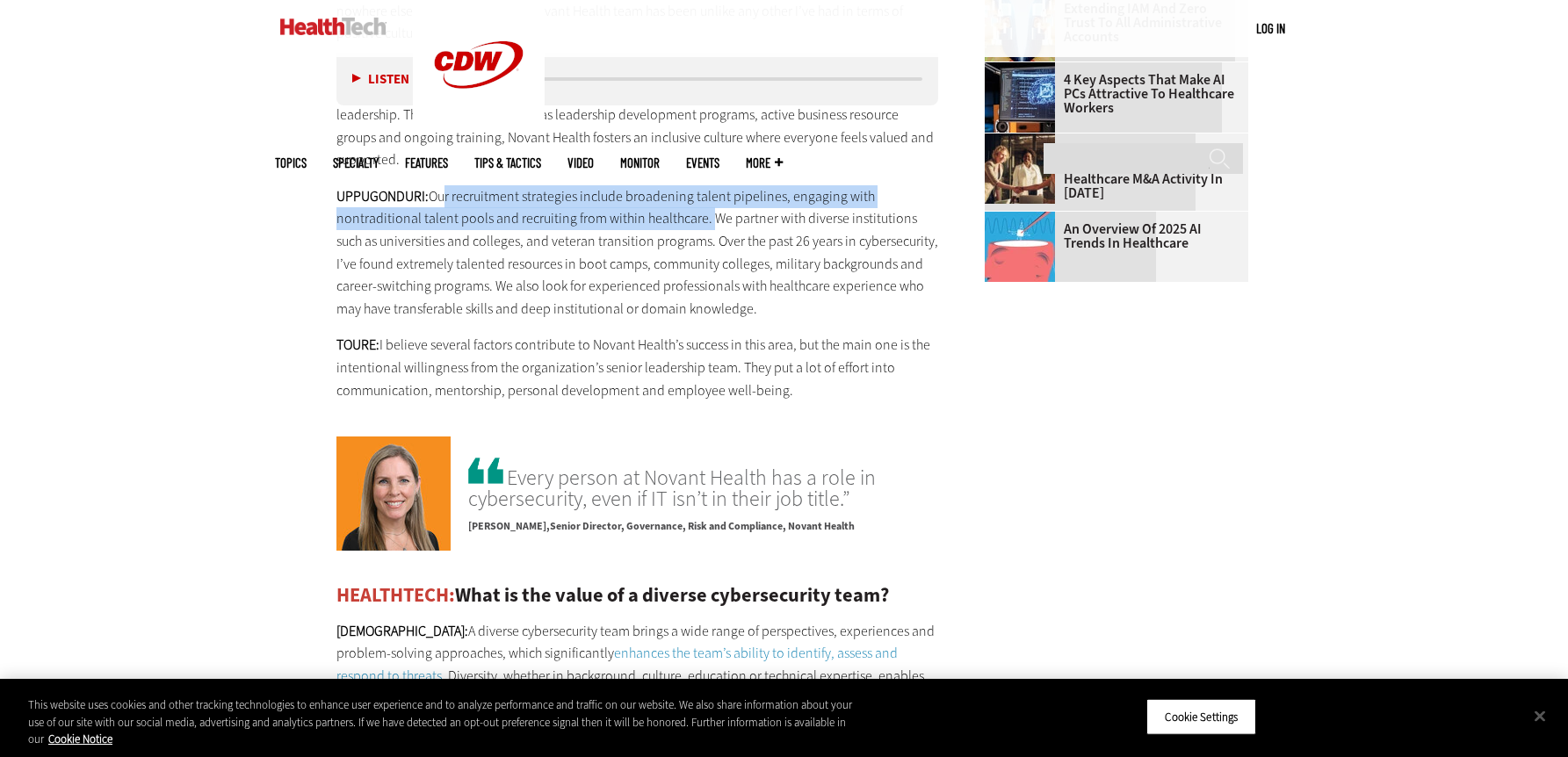
scroll to position [2632, 0]
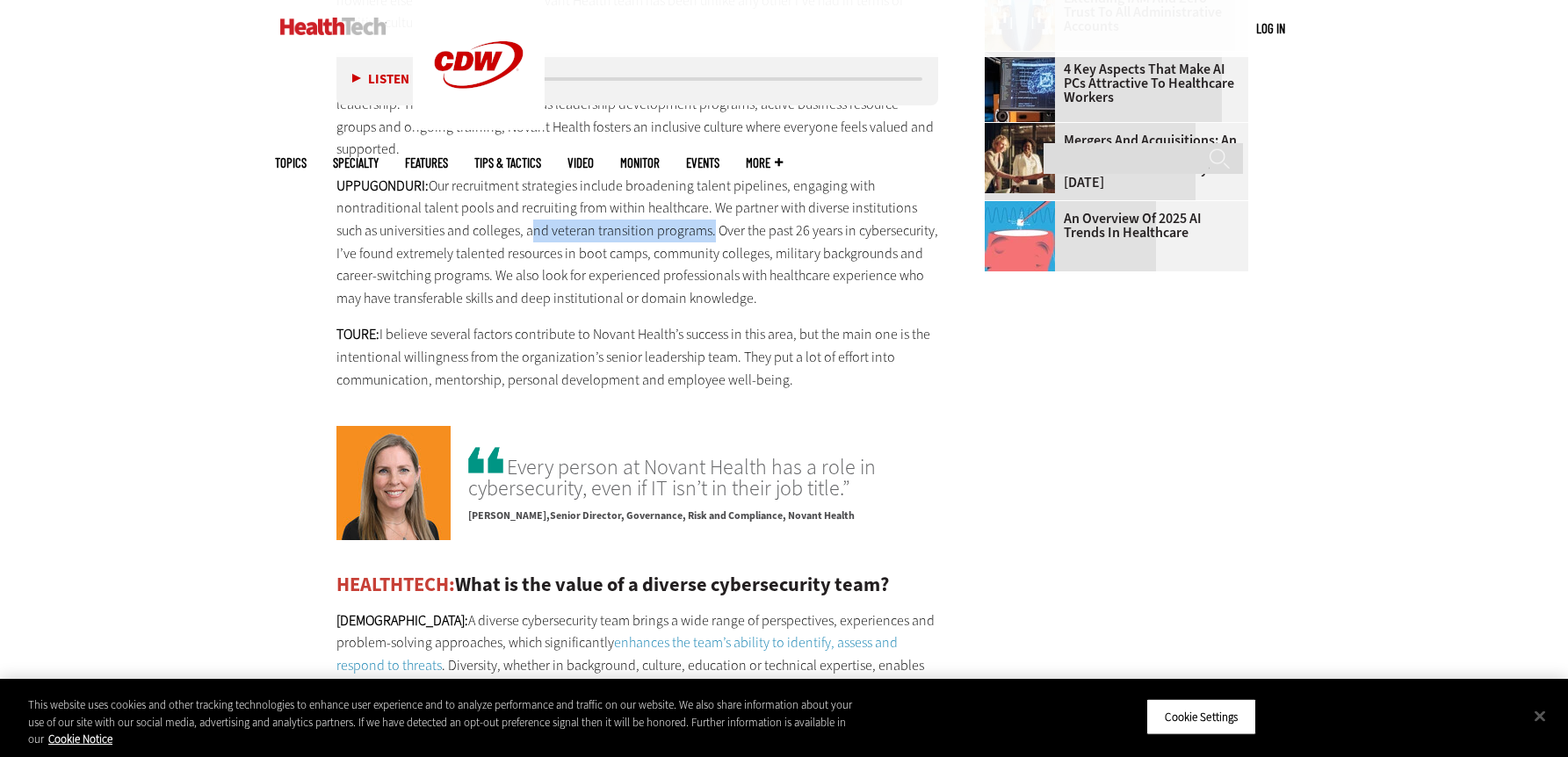
drag, startPoint x: 494, startPoint y: 135, endPoint x: 675, endPoint y: 143, distance: 181.2
click at [675, 175] on p "UPPUGONDURI: Our recruitment strategies include broadening talent pipelines, en…" at bounding box center [637, 243] width 603 height 135
drag, startPoint x: 675, startPoint y: 143, endPoint x: 762, endPoint y: 140, distance: 87.1
click at [762, 175] on p "UPPUGONDURI: Our recruitment strategies include broadening talent pipelines, en…" at bounding box center [637, 243] width 603 height 135
drag, startPoint x: 762, startPoint y: 140, endPoint x: 901, endPoint y: 139, distance: 139.0
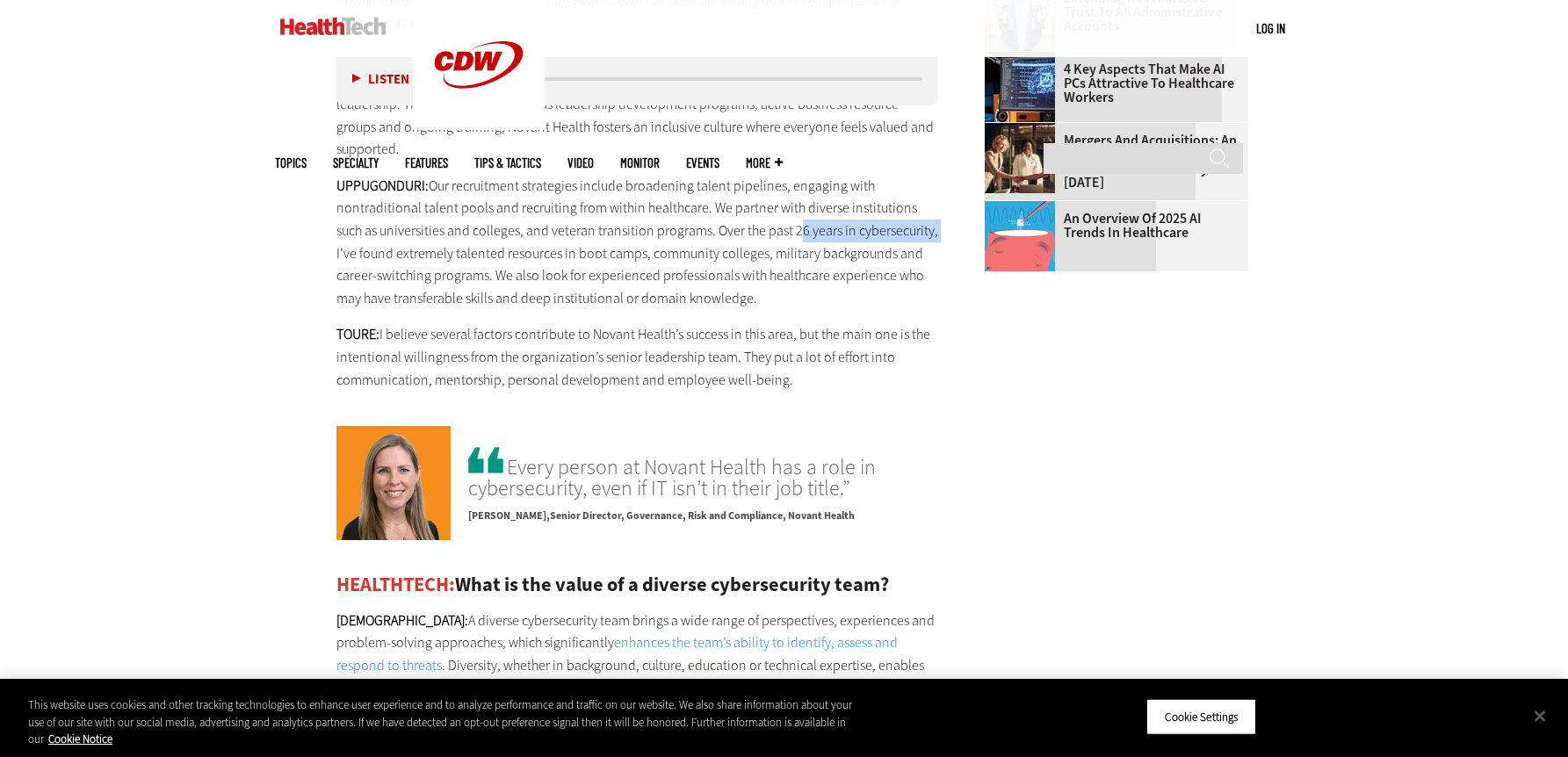
click at [901, 175] on p "UPPUGONDURI: Our recruitment strategies include broadening talent pipelines, en…" at bounding box center [637, 243] width 603 height 135
click at [380, 175] on p "UPPUGONDURI: Our recruitment strategies include broadening talent pipelines, en…" at bounding box center [637, 243] width 603 height 135
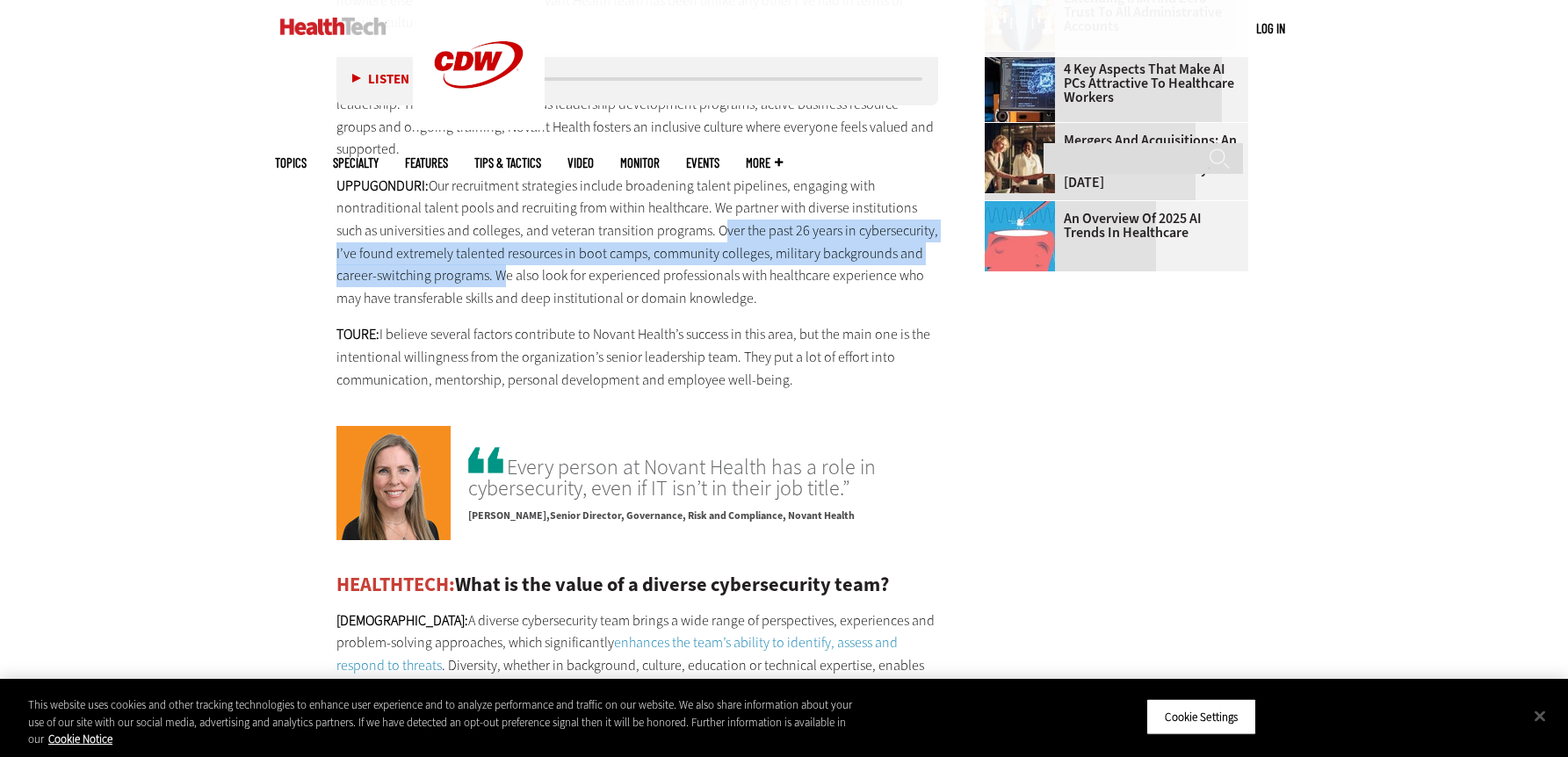
drag, startPoint x: 453, startPoint y: 186, endPoint x: 682, endPoint y: 137, distance: 234.2
click at [682, 175] on p "UPPUGONDURI: Our recruitment strategies include broadening talent pipelines, en…" at bounding box center [637, 243] width 603 height 135
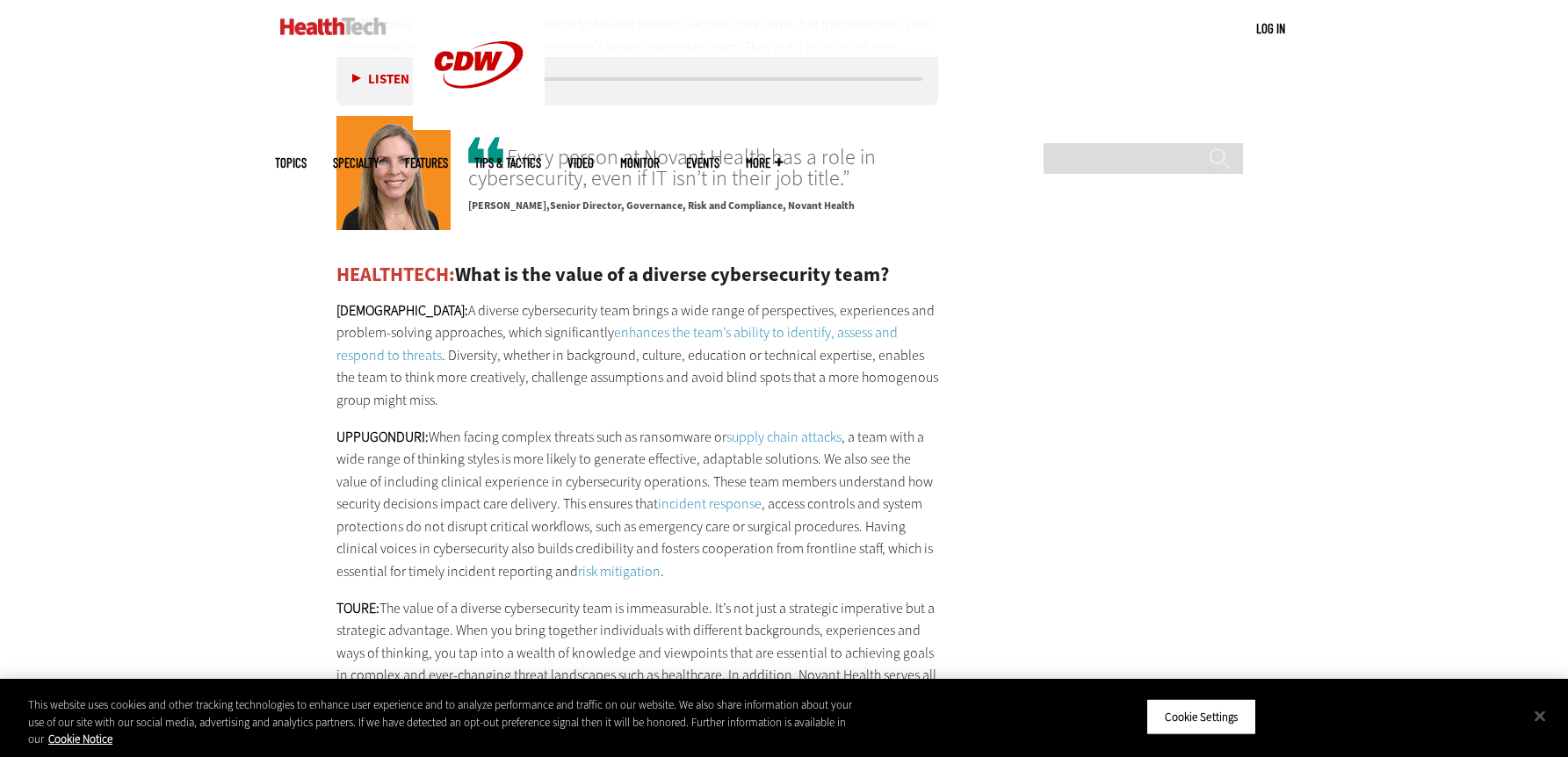
scroll to position [2983, 0]
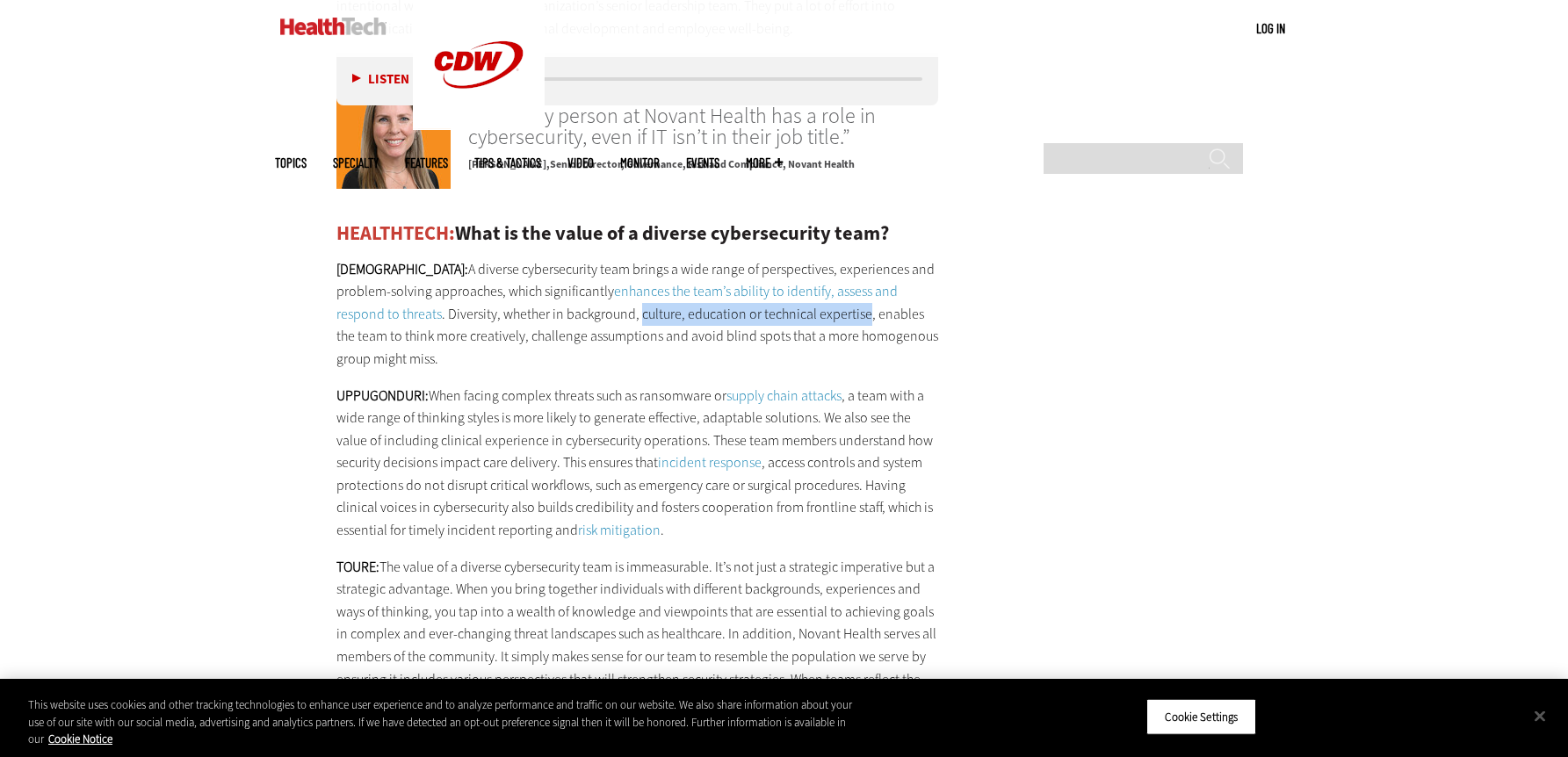
drag, startPoint x: 575, startPoint y: 222, endPoint x: 798, endPoint y: 222, distance: 223.0
click at [798, 258] on p "[PERSON_NAME]: A diverse cybersecurity team brings a wide range of perspectives…" at bounding box center [637, 314] width 603 height 112
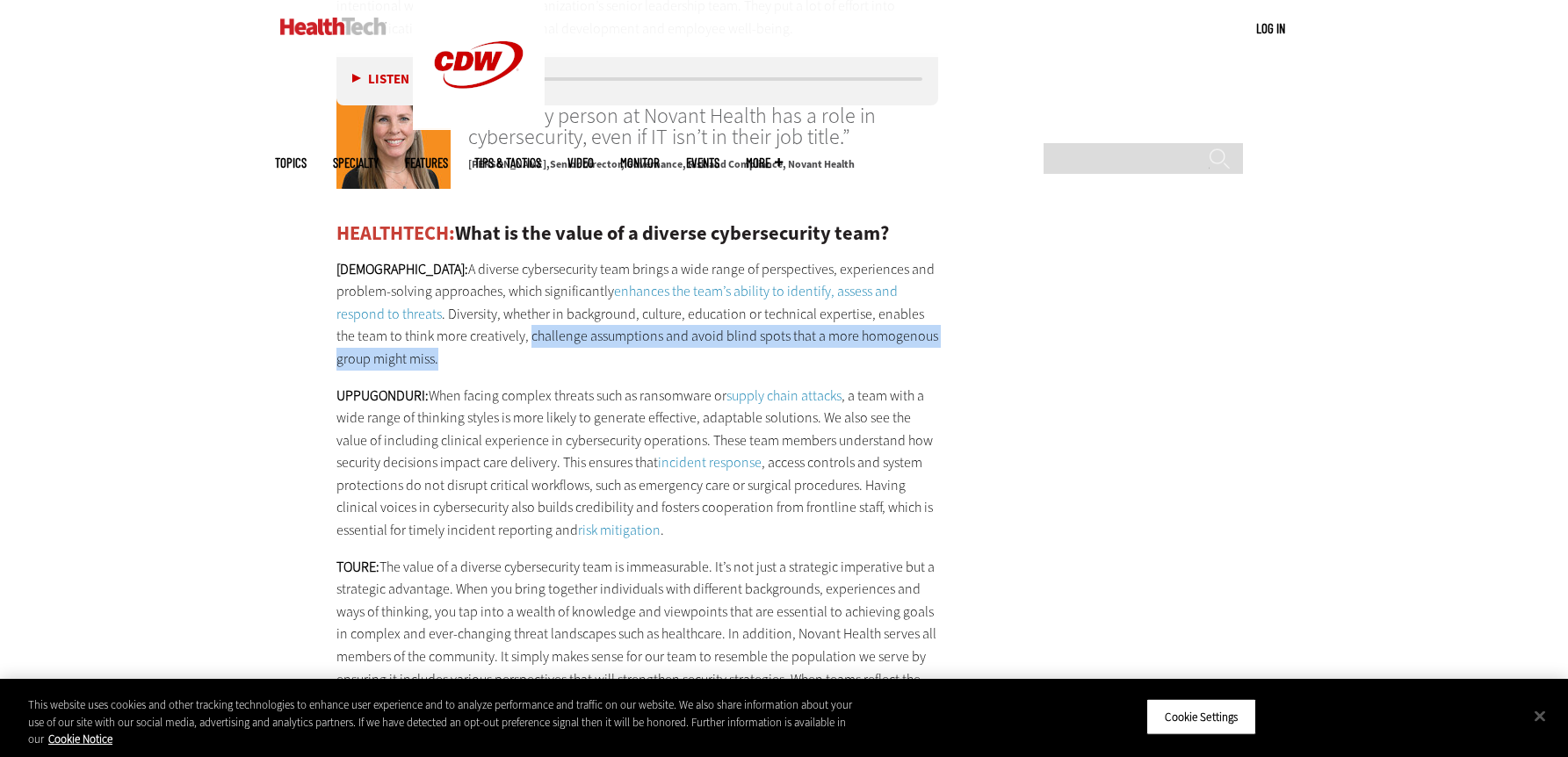
drag, startPoint x: 462, startPoint y: 246, endPoint x: 726, endPoint y: 259, distance: 264.3
click at [726, 259] on p "[PERSON_NAME]: A diverse cybersecurity team brings a wide range of perspectives…" at bounding box center [637, 314] width 603 height 112
drag, startPoint x: 726, startPoint y: 259, endPoint x: 557, endPoint y: 264, distance: 169.1
click at [557, 264] on p "[PERSON_NAME]: A diverse cybersecurity team brings a wide range of perspectives…" at bounding box center [637, 314] width 603 height 112
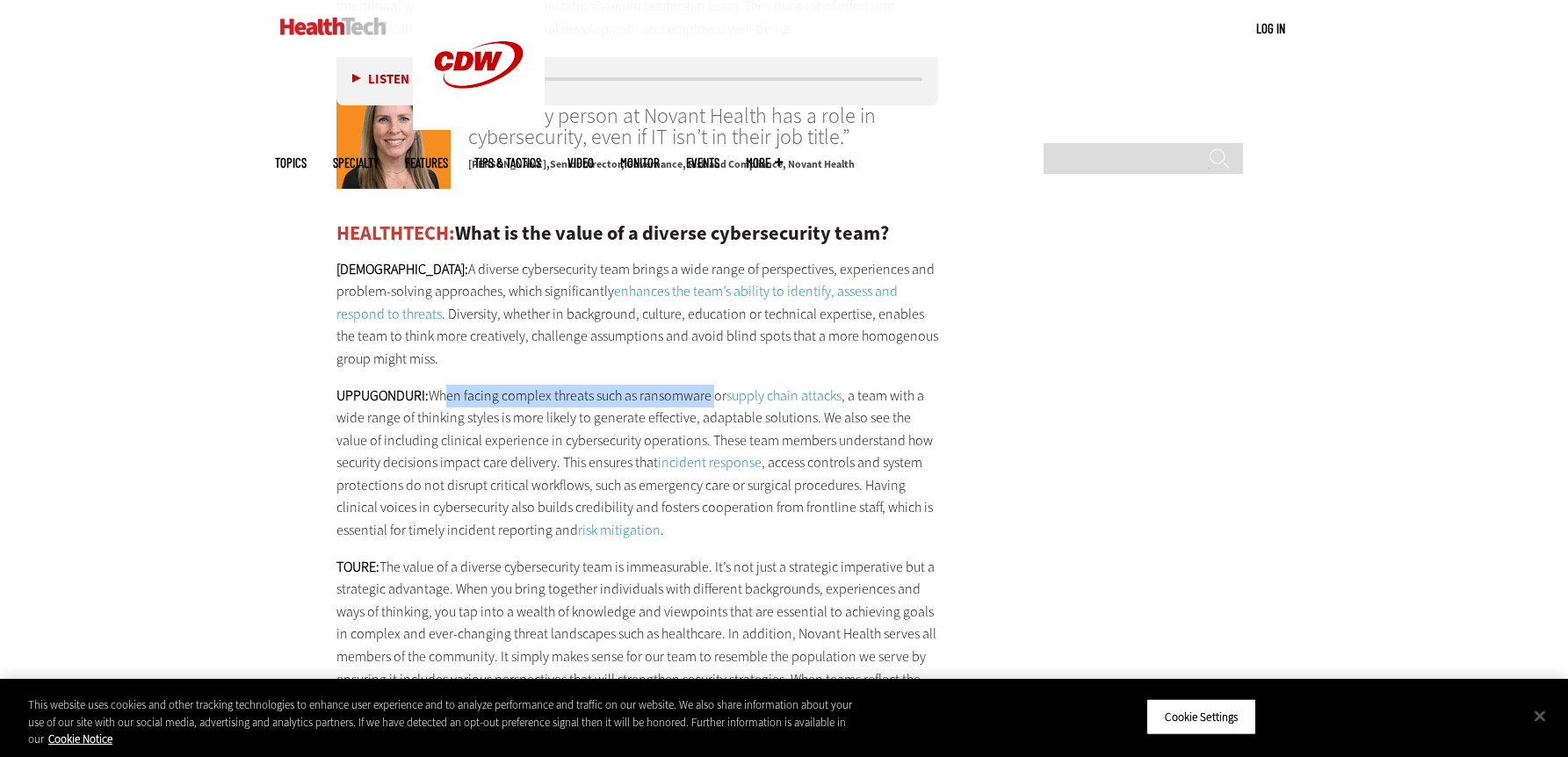
drag, startPoint x: 443, startPoint y: 300, endPoint x: 711, endPoint y: 304, distance: 268.0
click at [711, 385] on p "UPPUGONDURI: When facing complex threats such as ransomware or supply chain att…" at bounding box center [637, 463] width 603 height 157
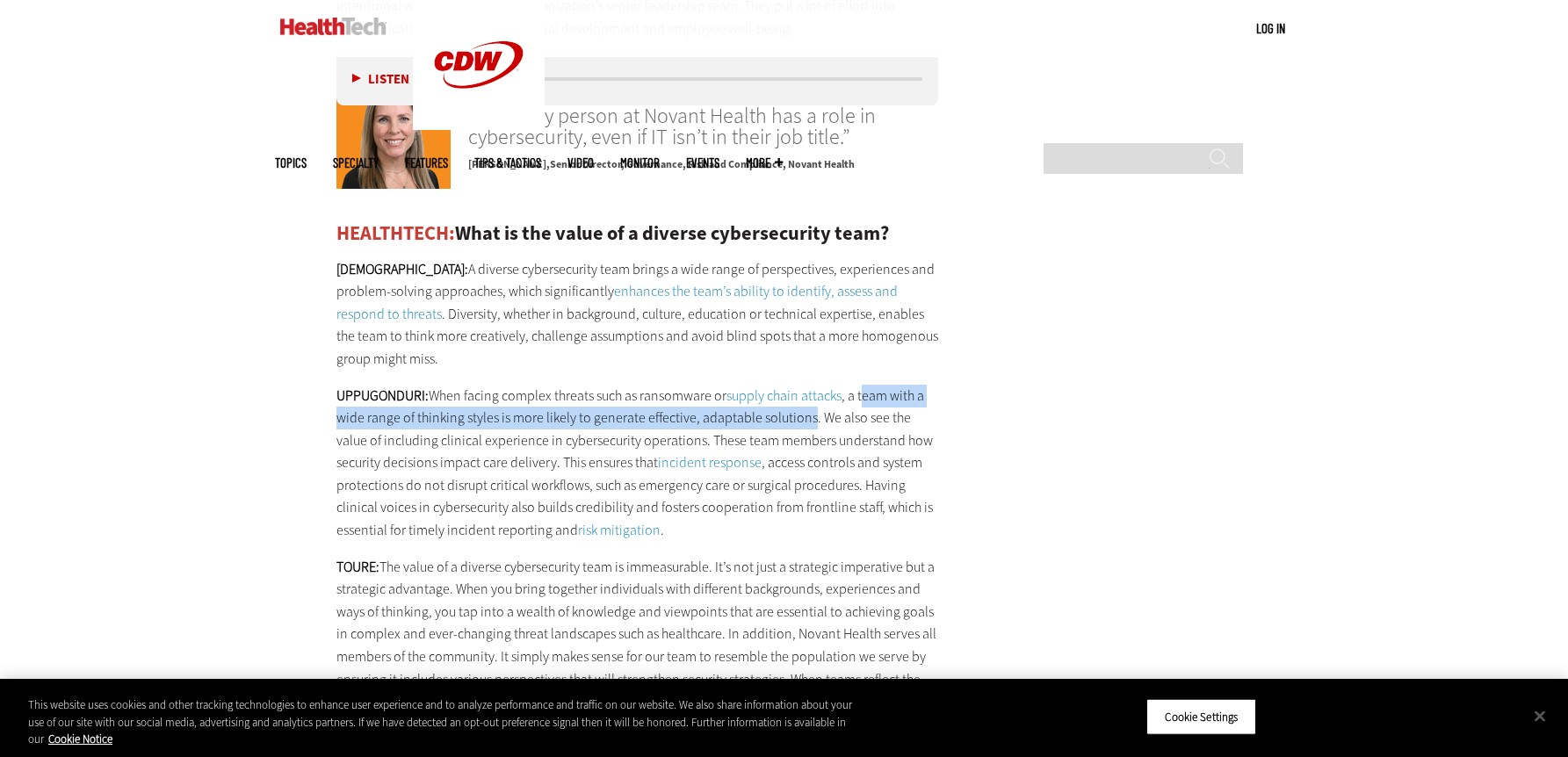
drag, startPoint x: 810, startPoint y: 327, endPoint x: 865, endPoint y: 306, distance: 58.9
click at [865, 385] on p "UPPUGONDURI: When facing complex threats such as ransomware or supply chain att…" at bounding box center [637, 463] width 603 height 157
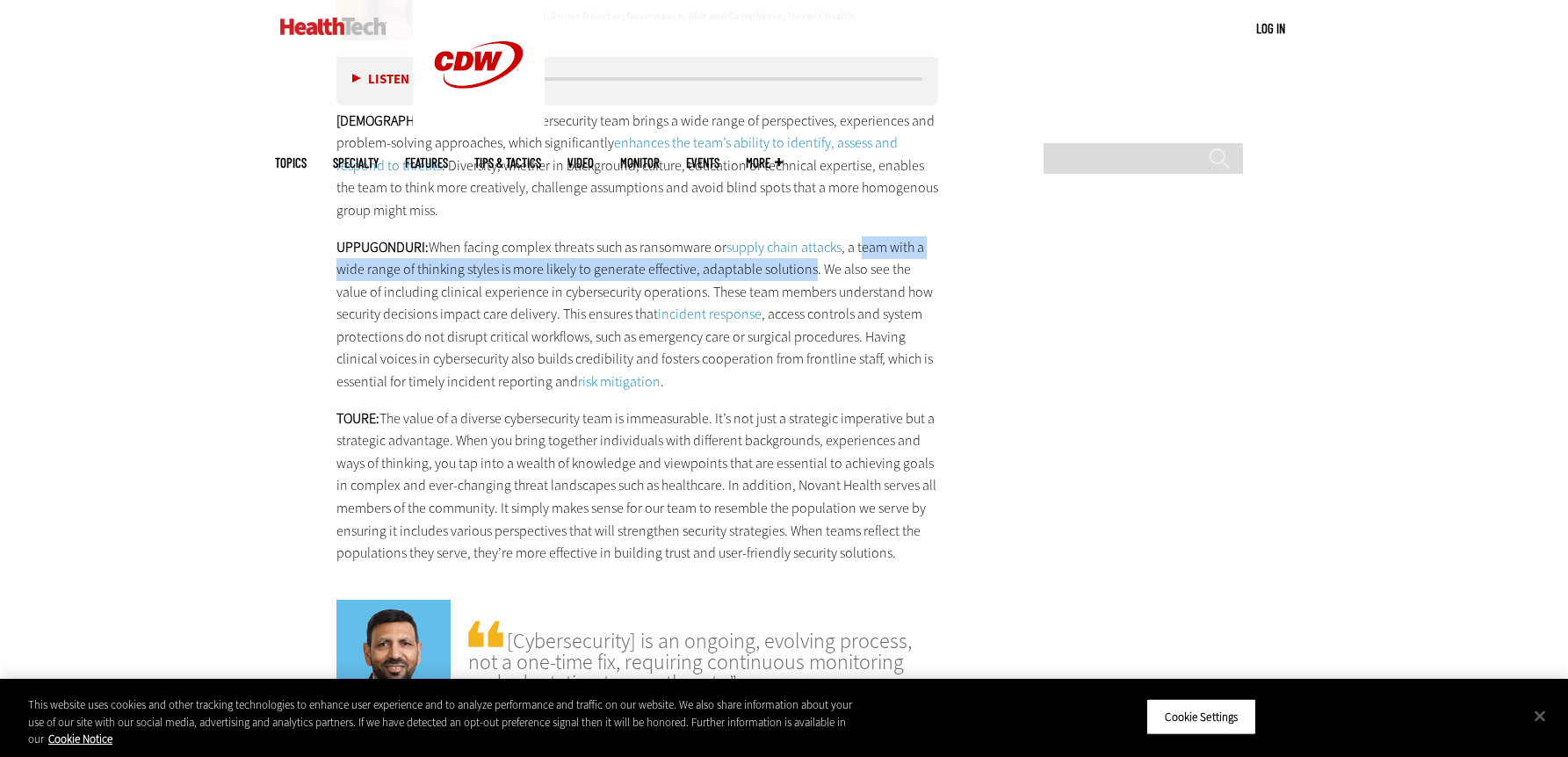
scroll to position [3159, 0]
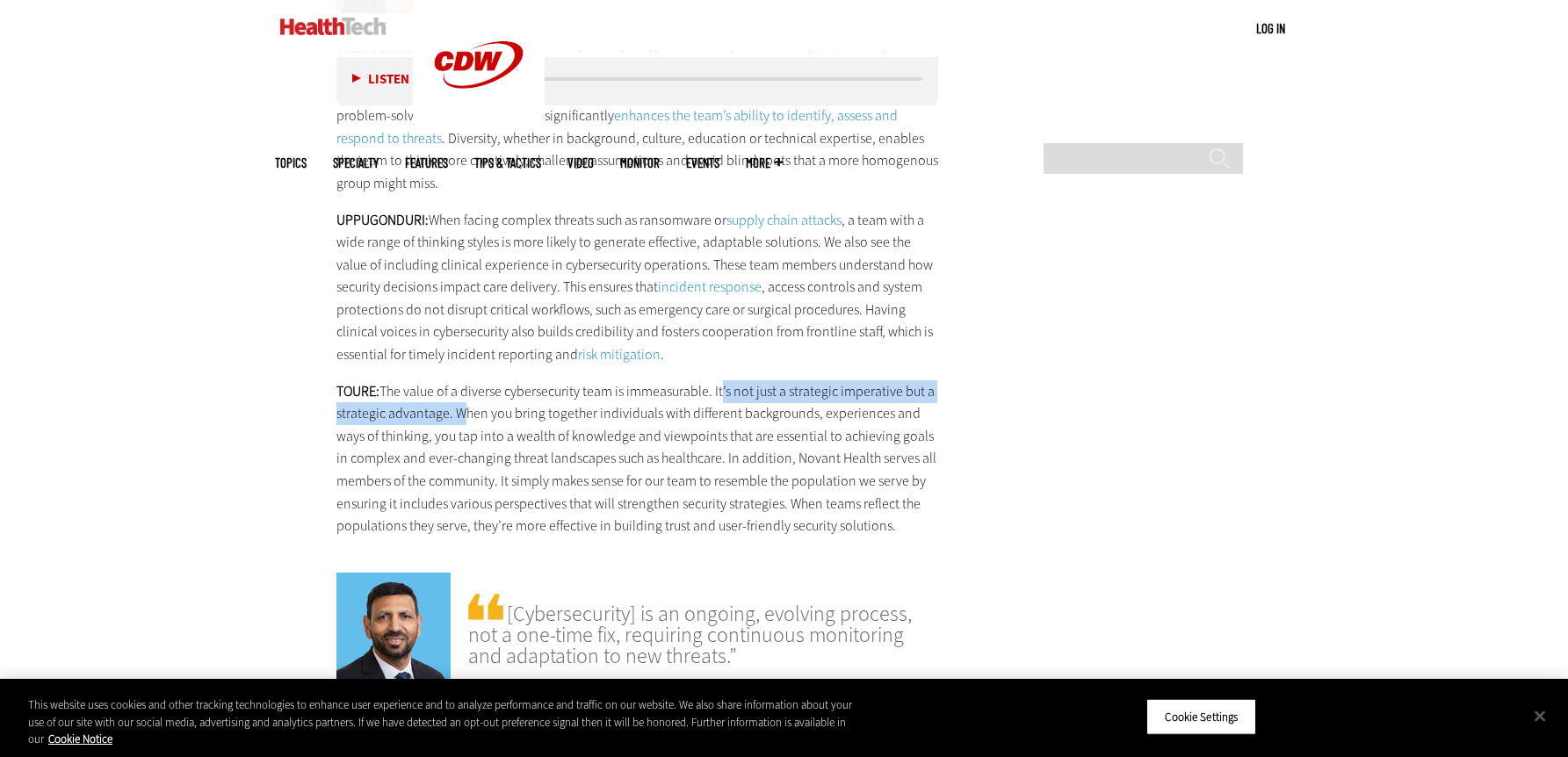
drag, startPoint x: 721, startPoint y: 304, endPoint x: 455, endPoint y: 323, distance: 266.7
click at [455, 380] on p "TOURE: The value of a diverse cybersecurity team is immeasurable. It’s not just…" at bounding box center [637, 458] width 603 height 157
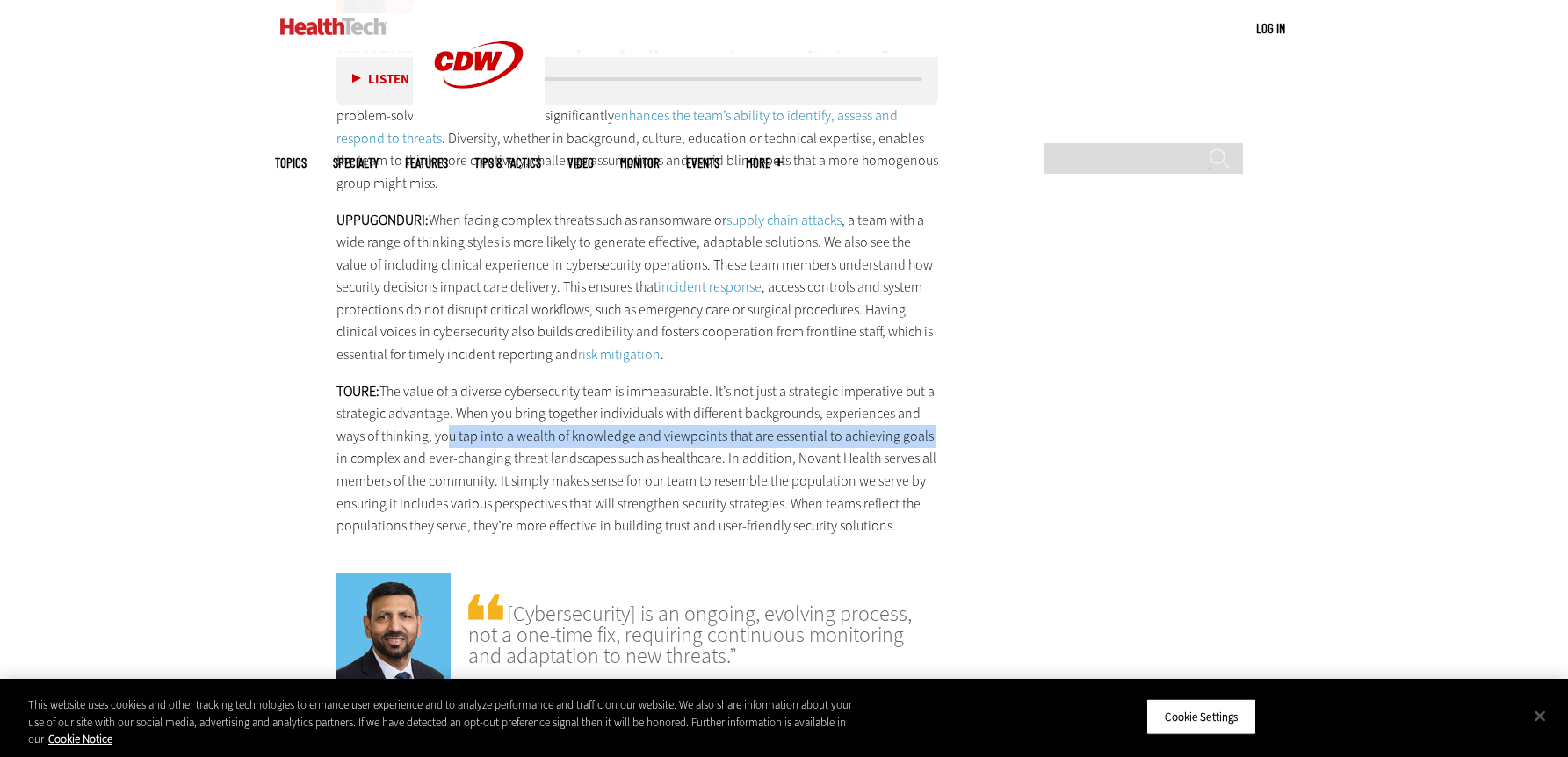
drag, startPoint x: 442, startPoint y: 348, endPoint x: 946, endPoint y: 341, distance: 504.0
click at [946, 341] on main "Home » Security Close New AI Research From CDW See how IT leaders are tackling …" at bounding box center [784, 408] width 1019 height 5727
click at [741, 380] on p "TOURE: The value of a diverse cybersecurity team is immeasurable. It’s not just…" at bounding box center [637, 458] width 603 height 157
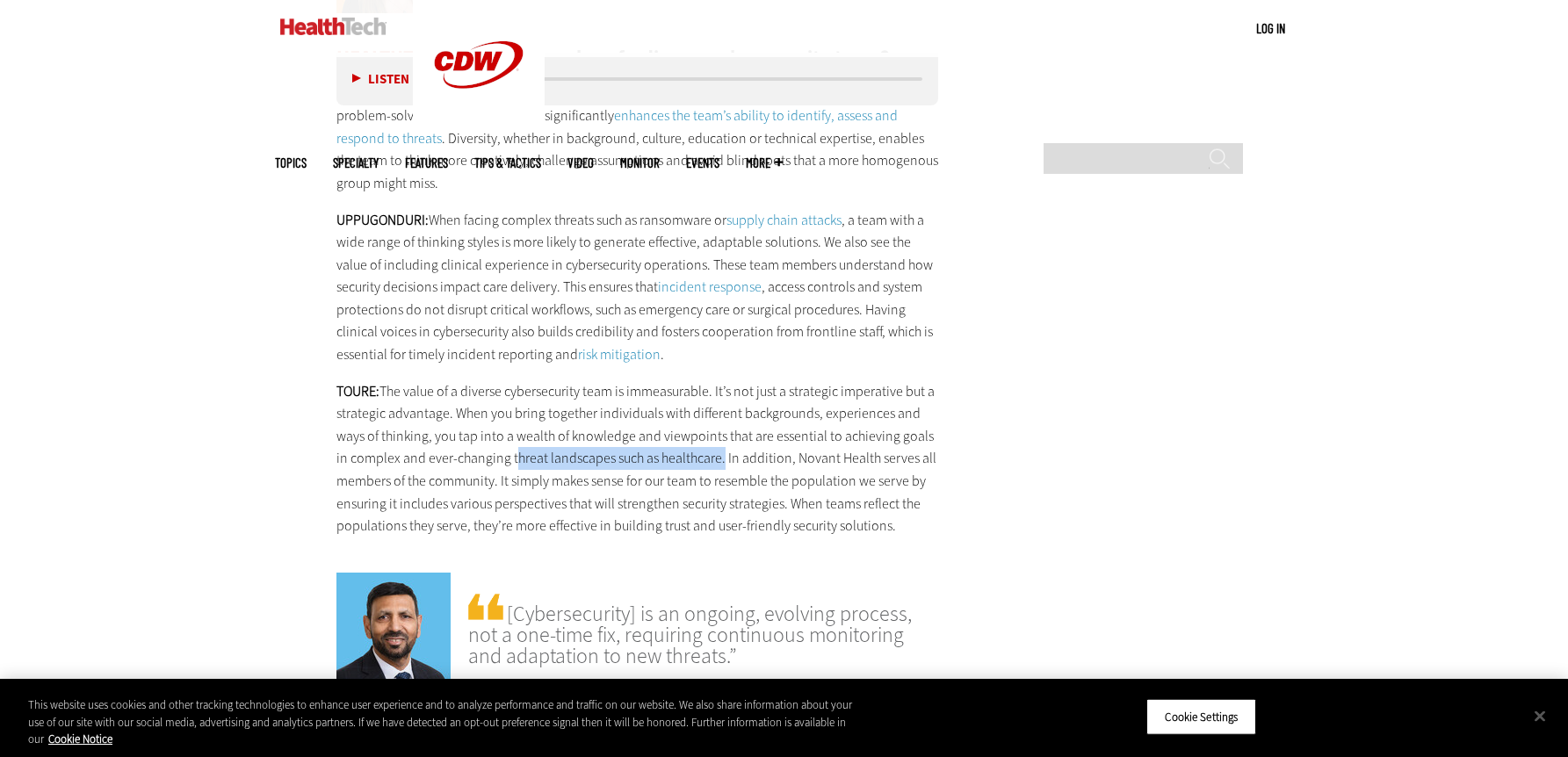
drag, startPoint x: 509, startPoint y: 370, endPoint x: 717, endPoint y: 371, distance: 208.0
click at [717, 380] on p "TOURE: The value of a diverse cybersecurity team is immeasurable. It’s not just…" at bounding box center [637, 458] width 603 height 157
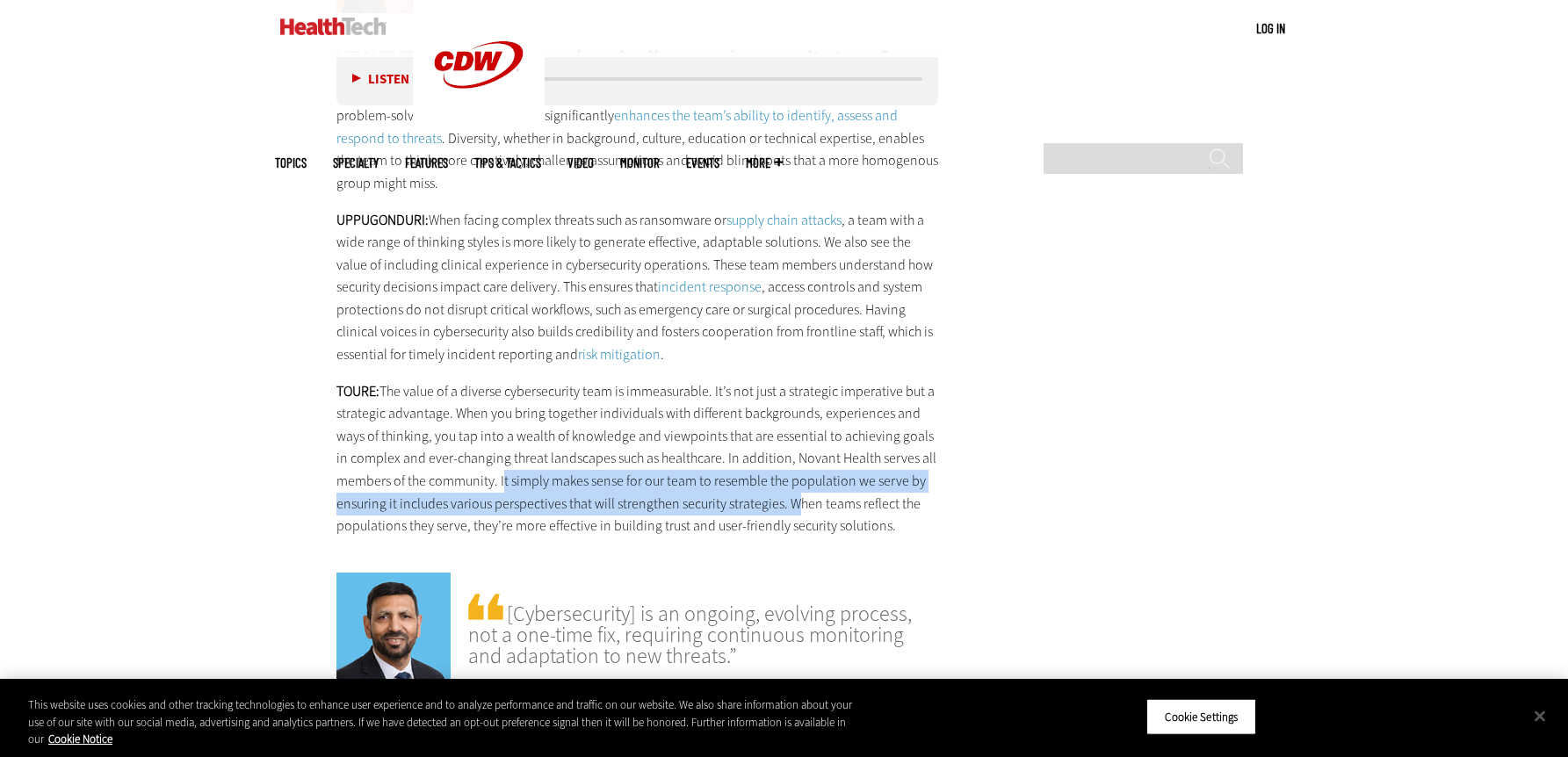
drag, startPoint x: 499, startPoint y: 390, endPoint x: 786, endPoint y: 402, distance: 287.3
click at [786, 402] on p "TOURE: The value of a diverse cybersecurity team is immeasurable. It’s not just…" at bounding box center [637, 458] width 603 height 157
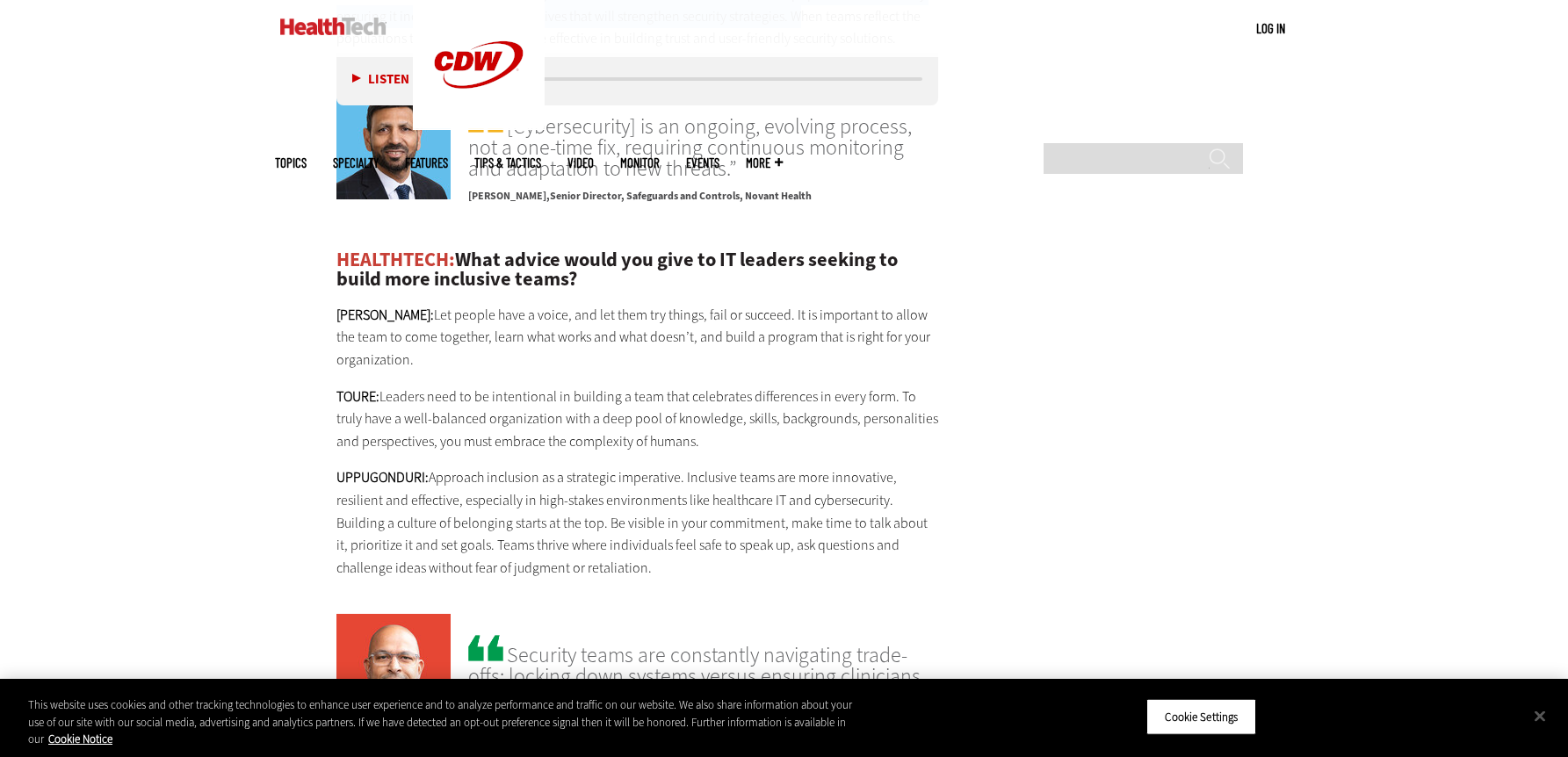
scroll to position [3685, 0]
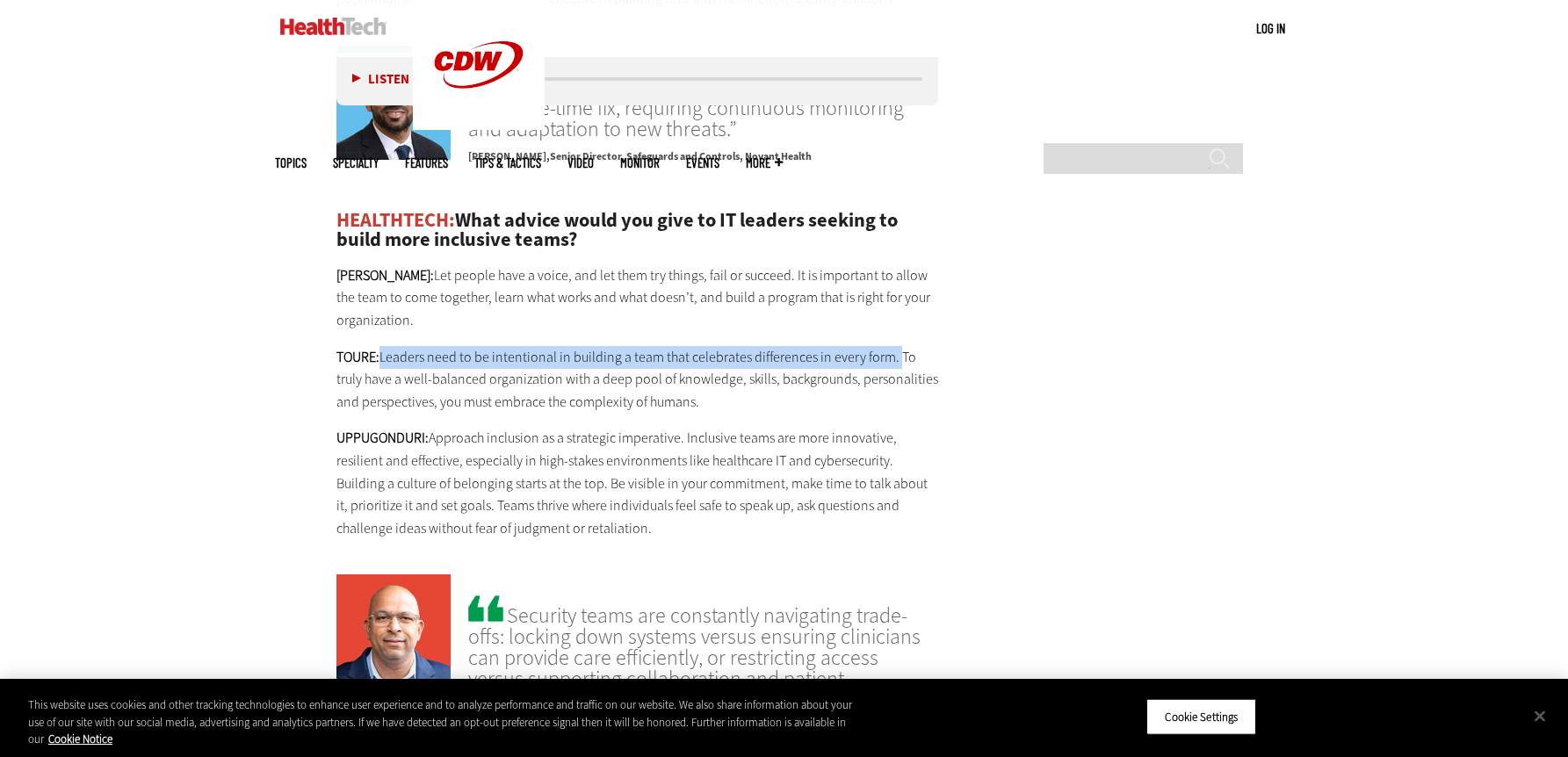
drag, startPoint x: 380, startPoint y: 265, endPoint x: 890, endPoint y: 266, distance: 510.0
click at [890, 346] on p "TOURE: Leaders need to be intentional in building a team that celebrates differ…" at bounding box center [637, 379] width 603 height 68
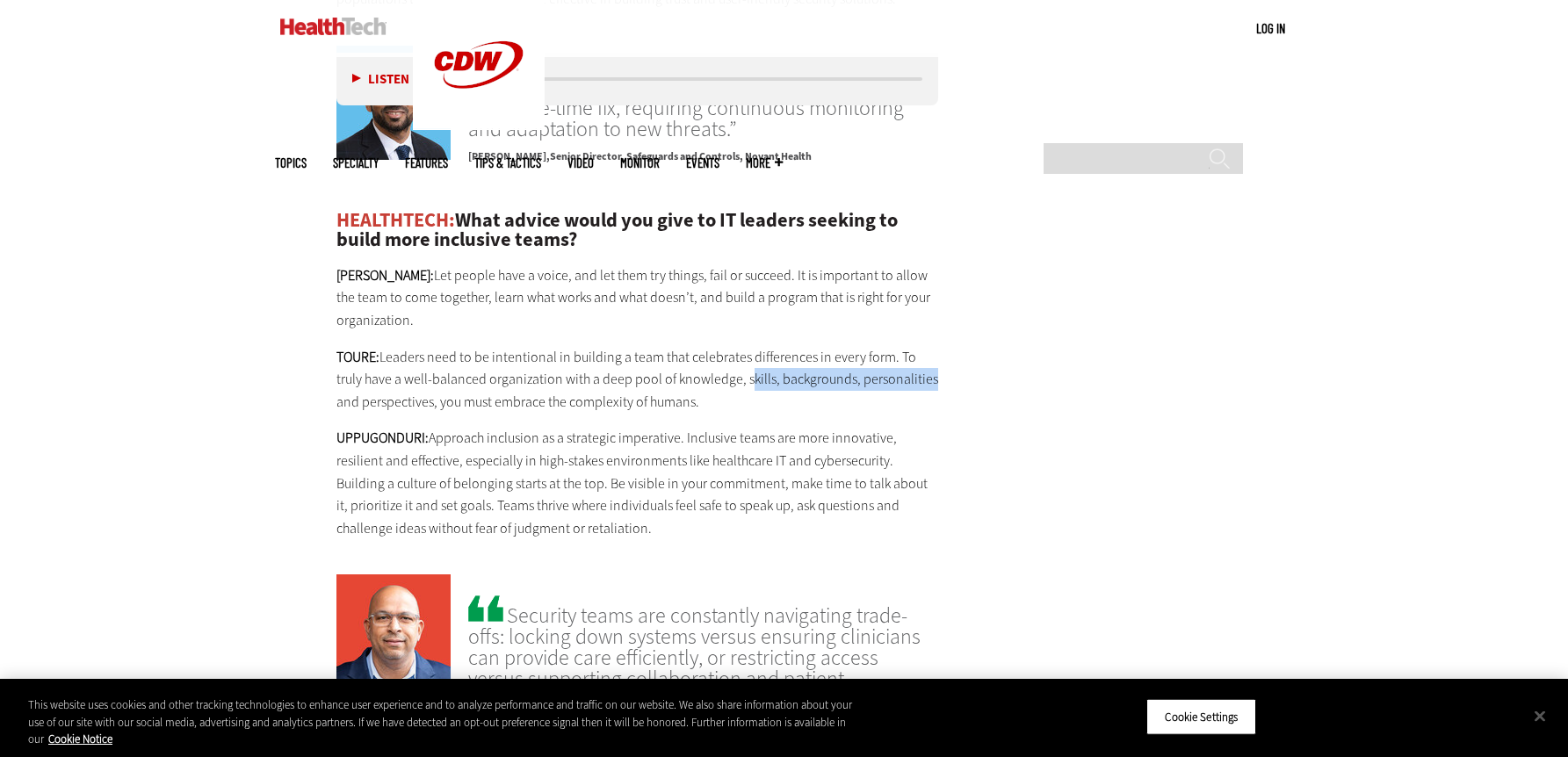
drag, startPoint x: 712, startPoint y: 291, endPoint x: 890, endPoint y: 300, distance: 178.2
click at [890, 346] on p "TOURE: Leaders need to be intentional in building a team that celebrates differ…" at bounding box center [637, 379] width 603 height 68
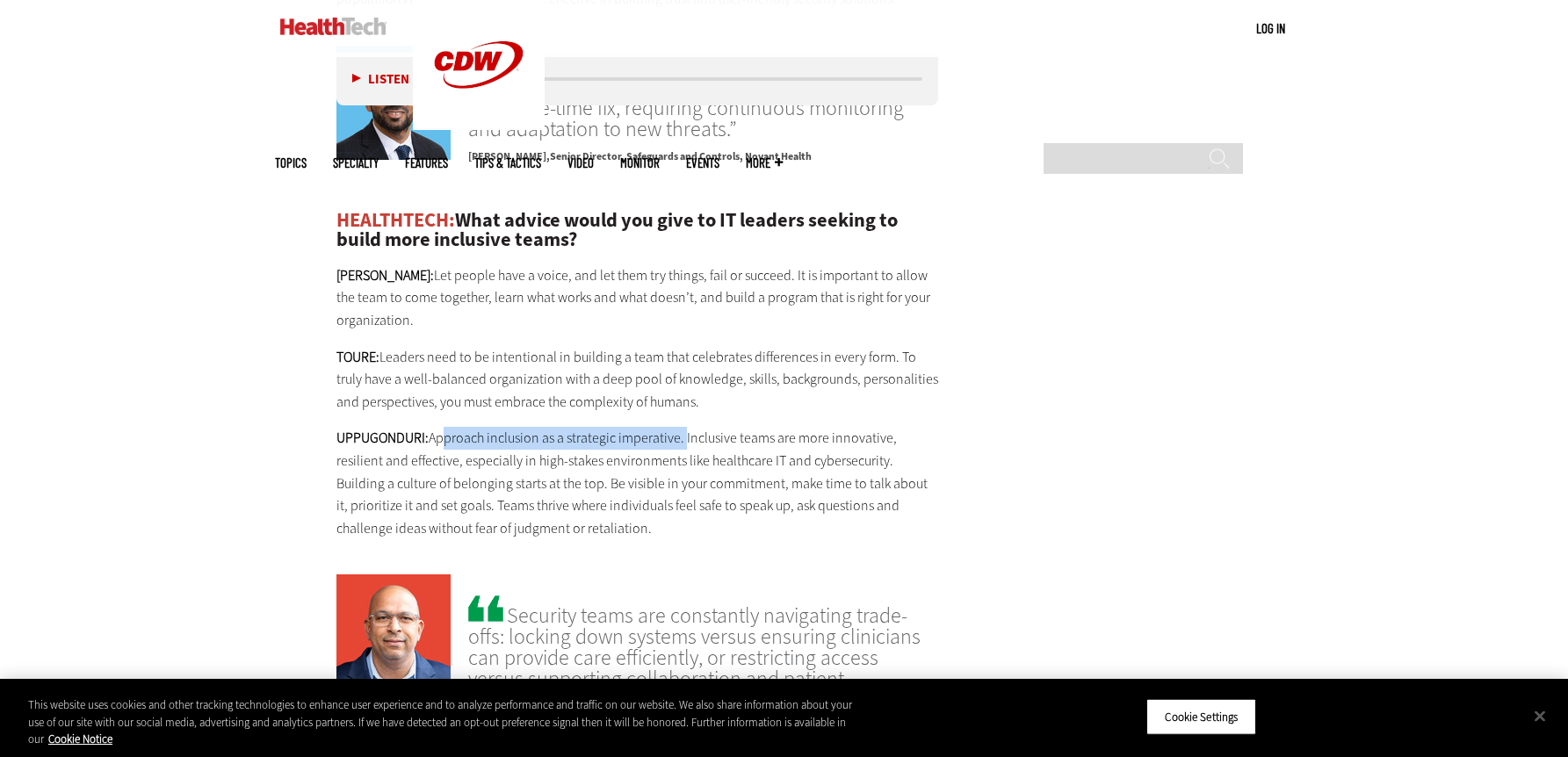
drag, startPoint x: 436, startPoint y: 346, endPoint x: 683, endPoint y: 347, distance: 247.0
click at [683, 426] on p "UPPUGONDURI: Approach inclusion as a strategic imperative. Inclusive teams are …" at bounding box center [637, 482] width 603 height 112
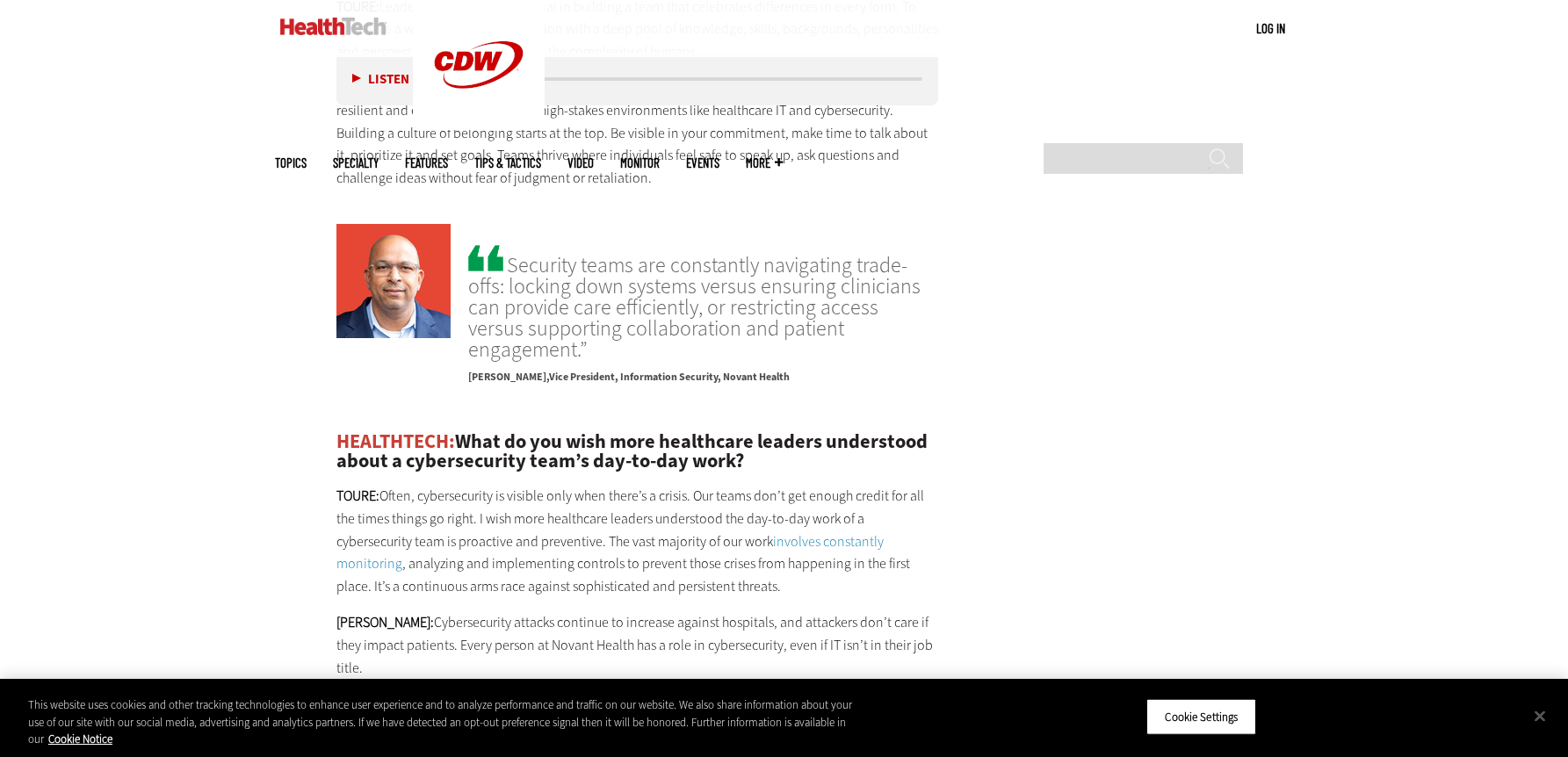
scroll to position [4036, 0]
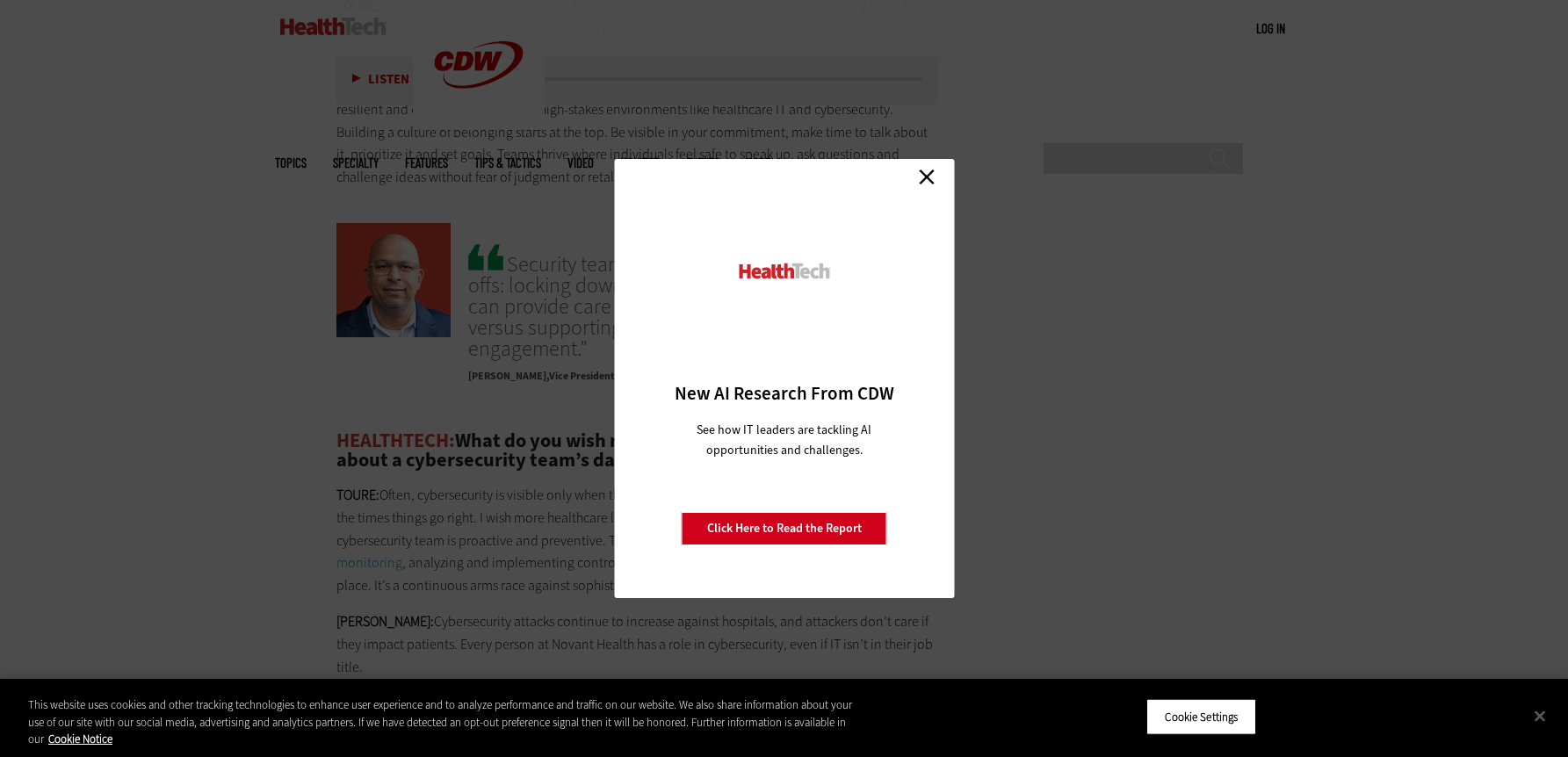
click at [923, 182] on link "Close" at bounding box center [926, 177] width 27 height 27
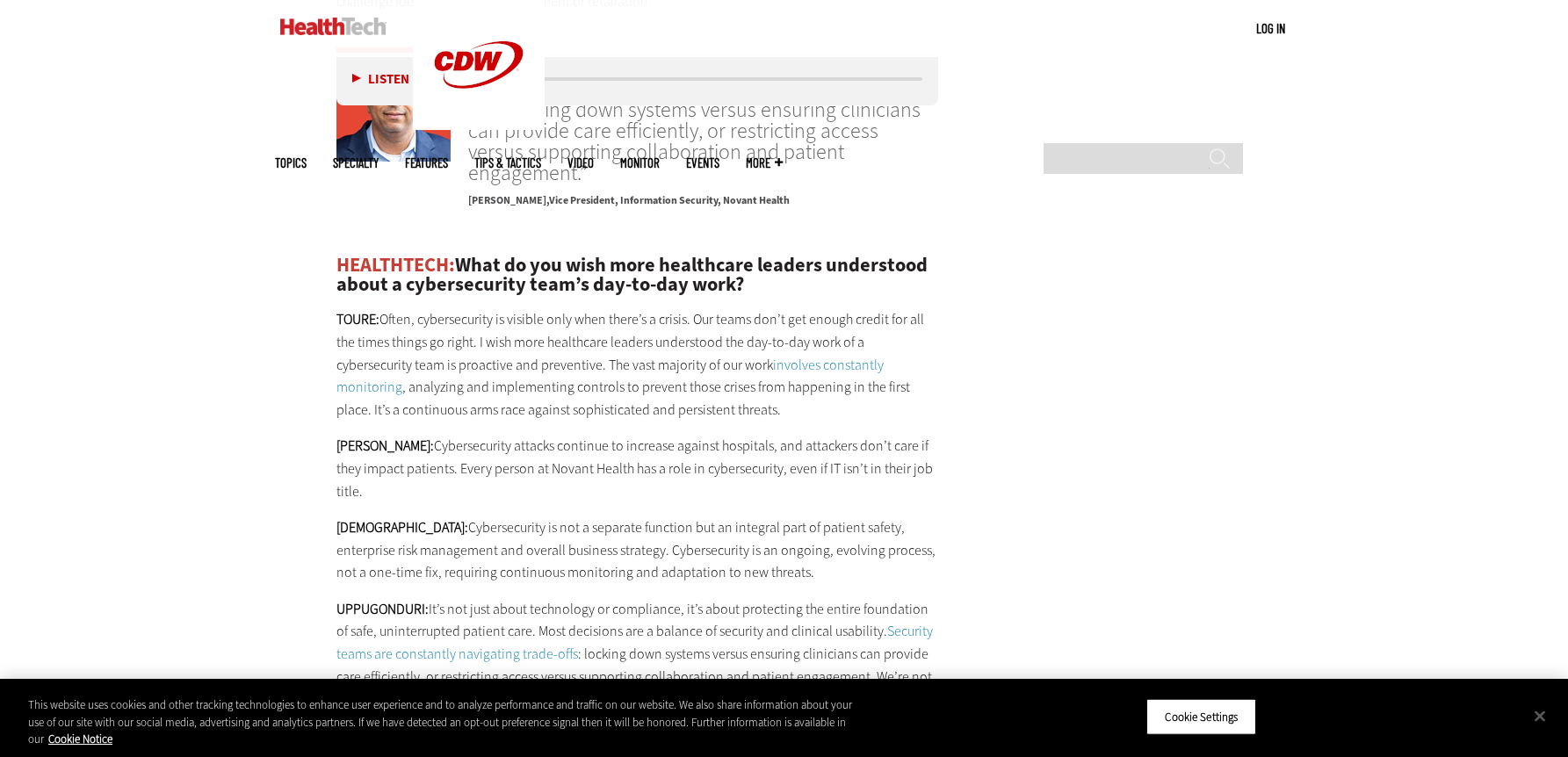
scroll to position [4299, 0]
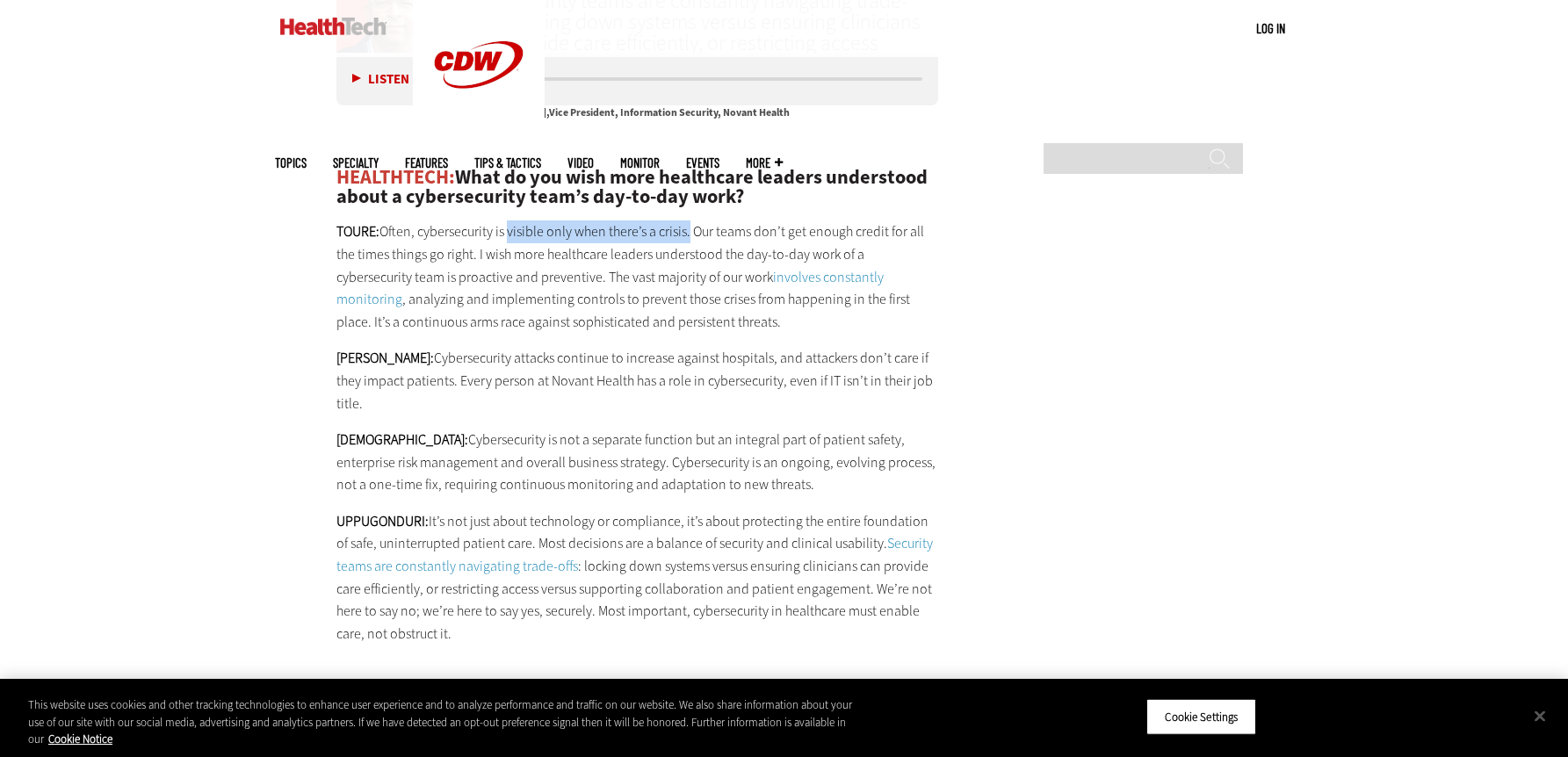
drag, startPoint x: 506, startPoint y: 119, endPoint x: 689, endPoint y: 116, distance: 183.0
click at [689, 220] on p "TOURE: Often, cybersecurity is visible only when there’s a crisis. Our teams do…" at bounding box center [637, 276] width 603 height 112
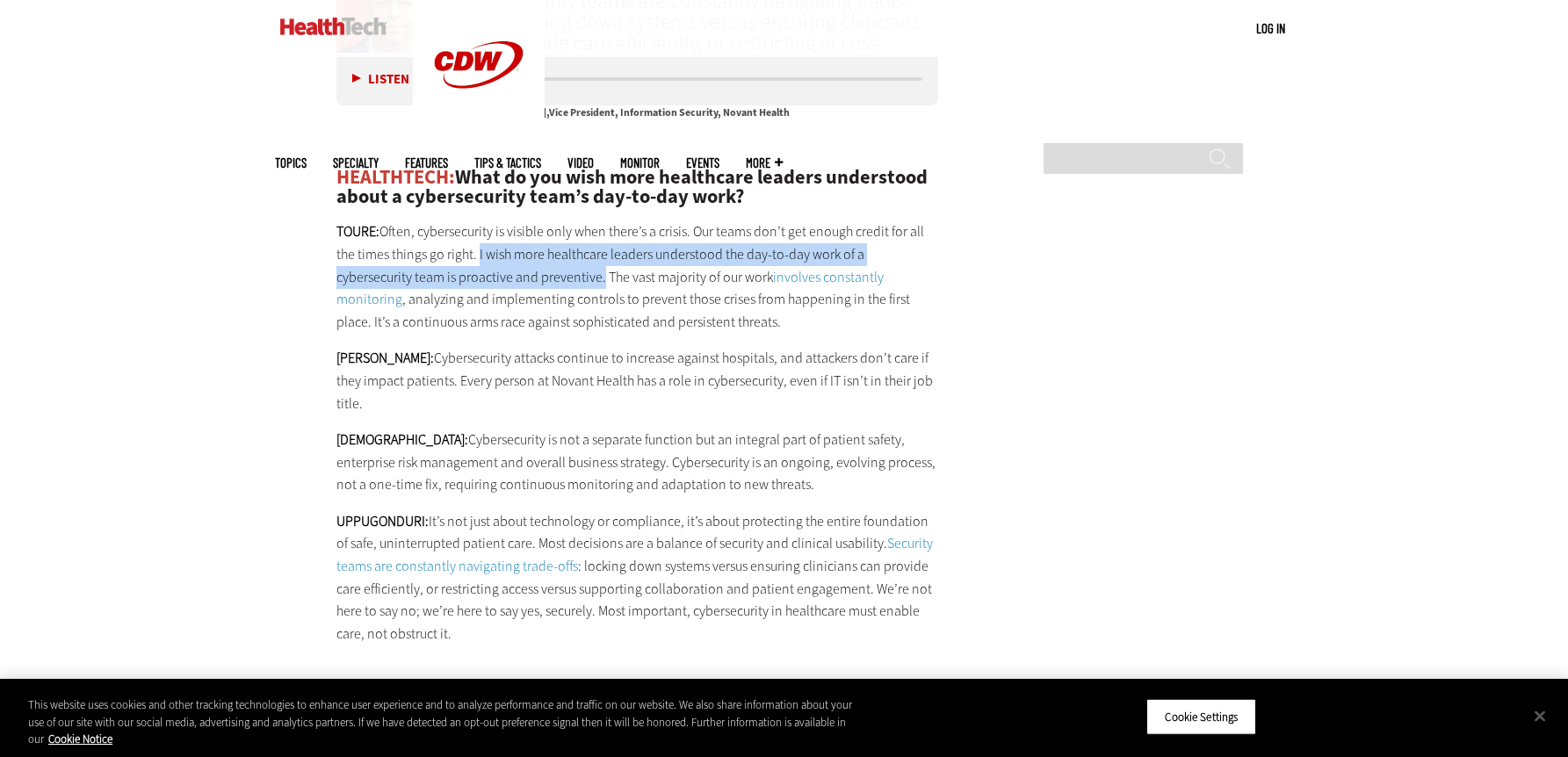
drag, startPoint x: 599, startPoint y: 169, endPoint x: 476, endPoint y: 140, distance: 126.4
click at [476, 220] on p "TOURE: Often, cybersecurity is visible only when there’s a crisis. Our teams do…" at bounding box center [637, 276] width 603 height 112
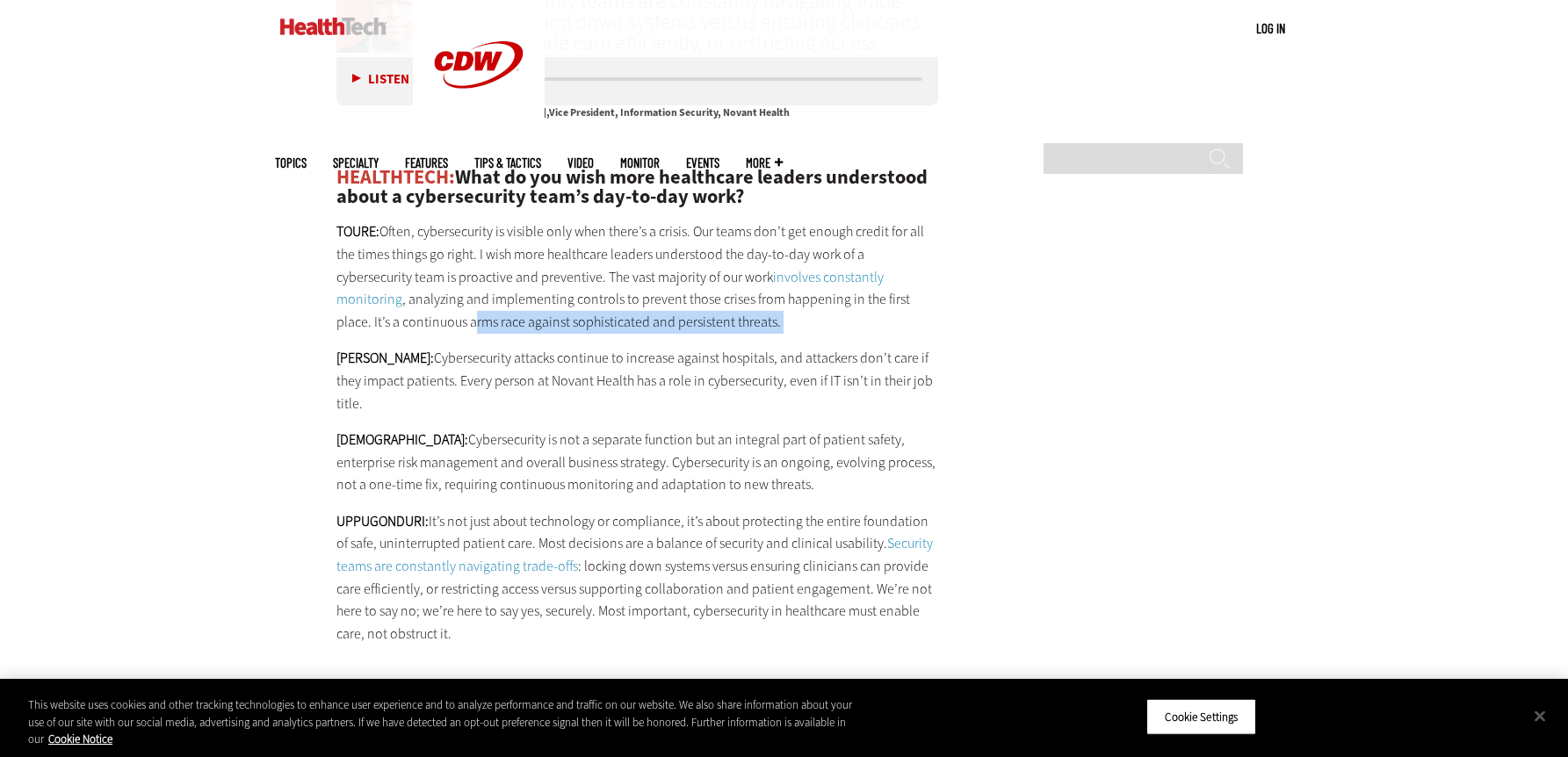
drag, startPoint x: 438, startPoint y: 209, endPoint x: 742, endPoint y: 209, distance: 304.0
click at [742, 220] on p "TOURE: Often, cybersecurity is visible only when there’s a crisis. Our teams do…" at bounding box center [637, 276] width 603 height 112
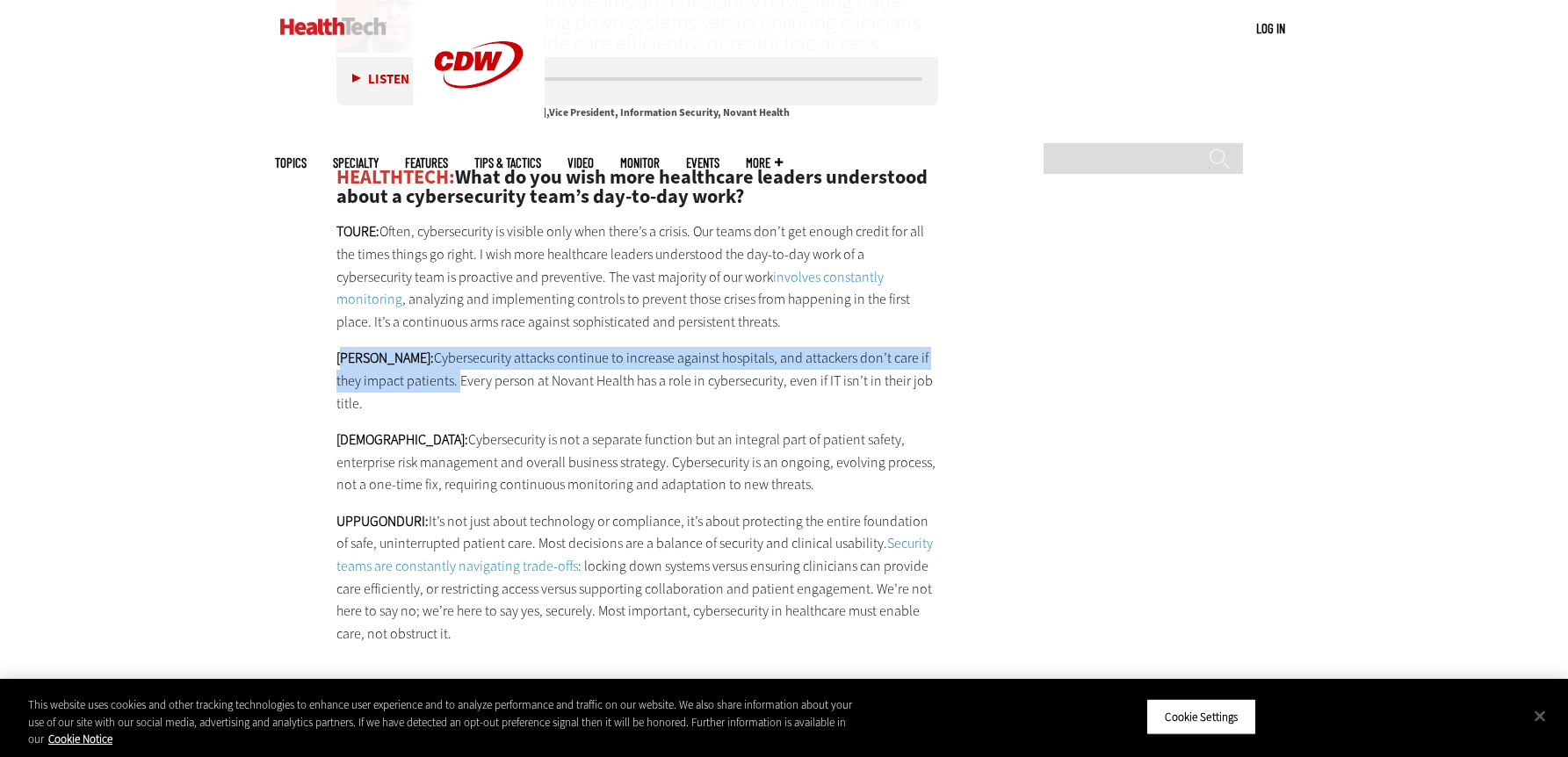
drag, startPoint x: 428, startPoint y: 274, endPoint x: 340, endPoint y: 245, distance: 92.7
click at [340, 347] on p "[PERSON_NAME]: Cybersecurity attacks continue to increase against hospitals, an…" at bounding box center [637, 380] width 603 height 68
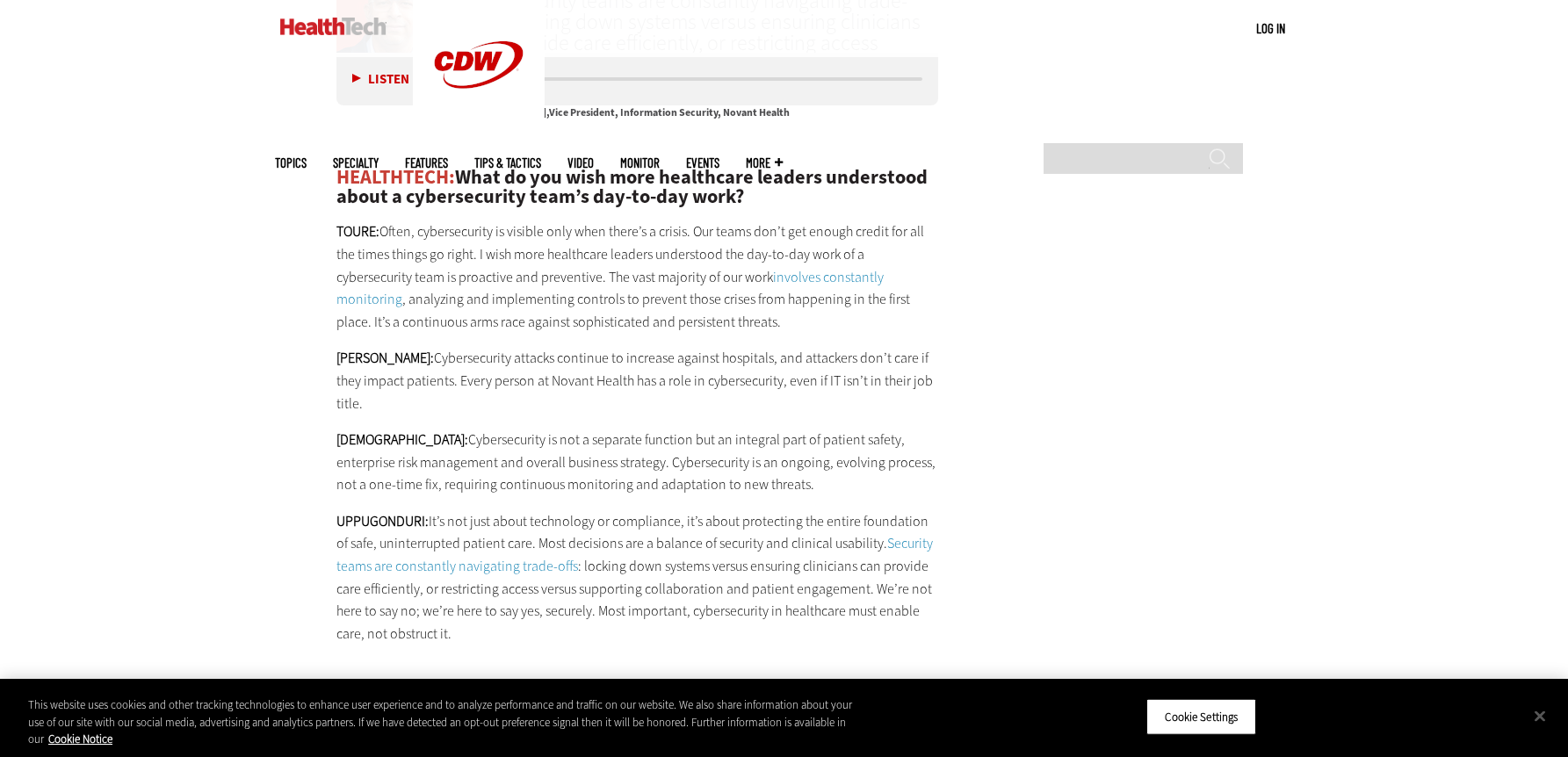
click at [706, 347] on p "[PERSON_NAME]: Cybersecurity attacks continue to increase against hospitals, an…" at bounding box center [637, 380] width 603 height 68
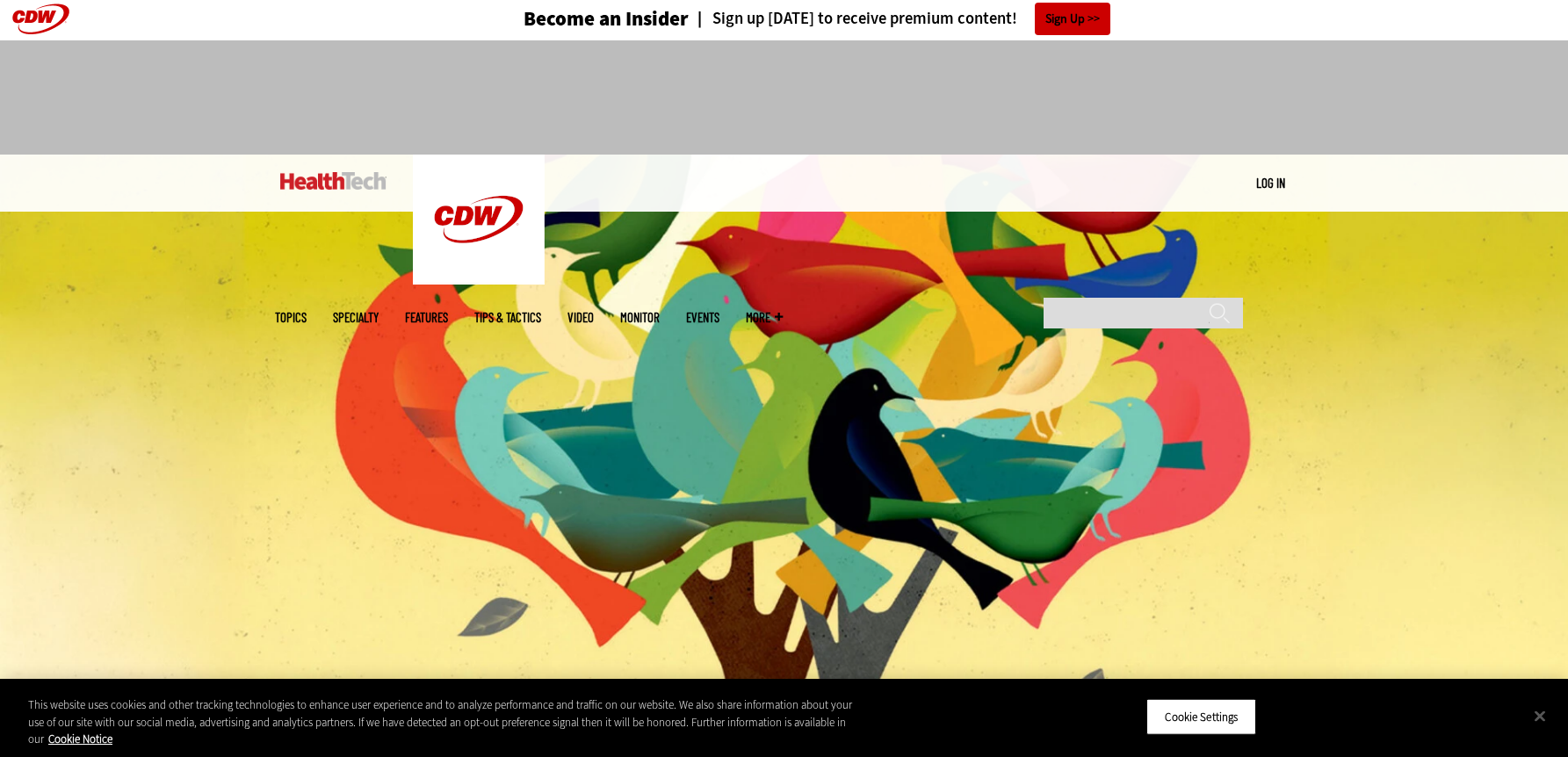
scroll to position [0, 0]
